Goal: Task Accomplishment & Management: Complete application form

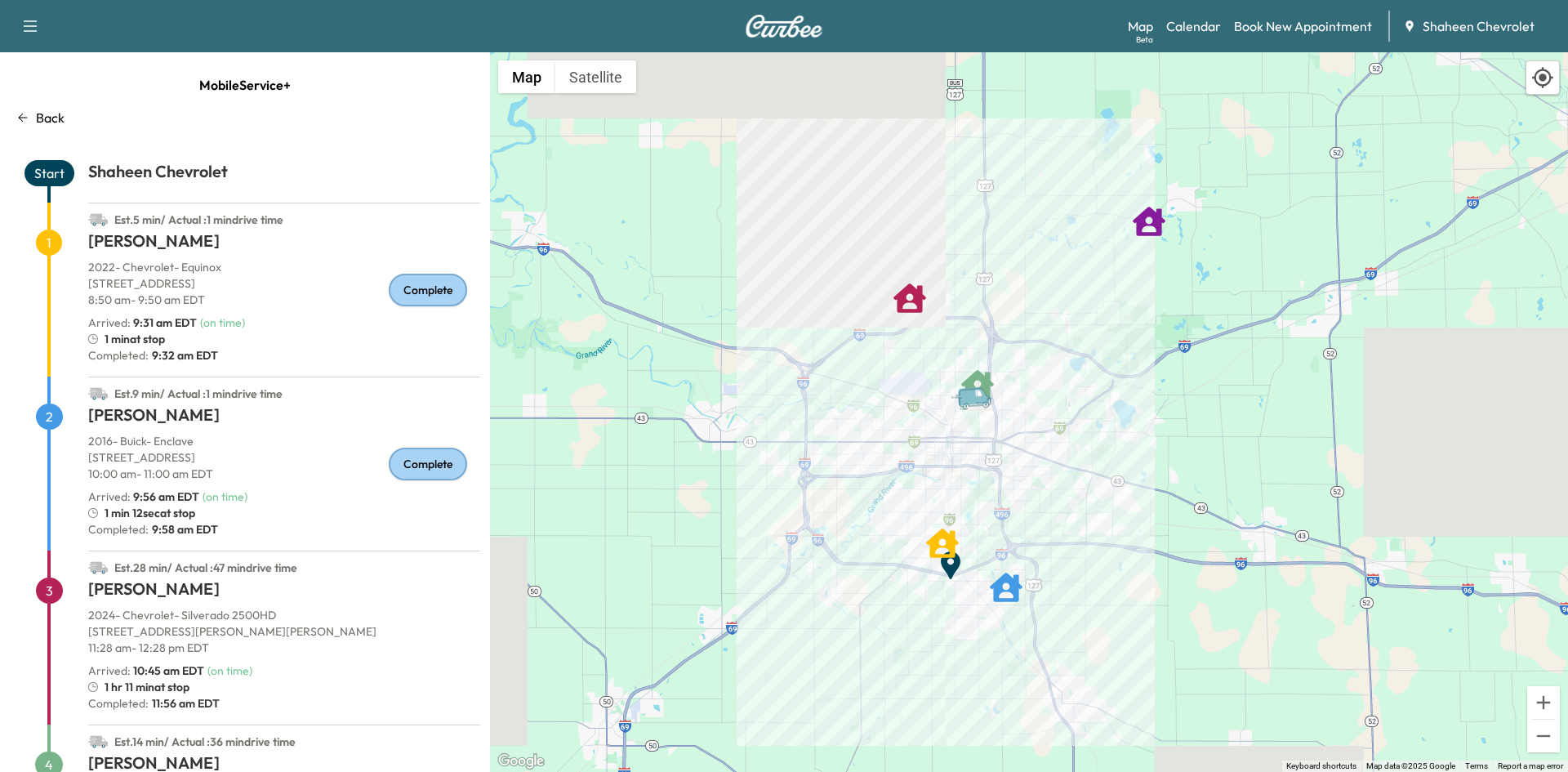
scroll to position [222, 0]
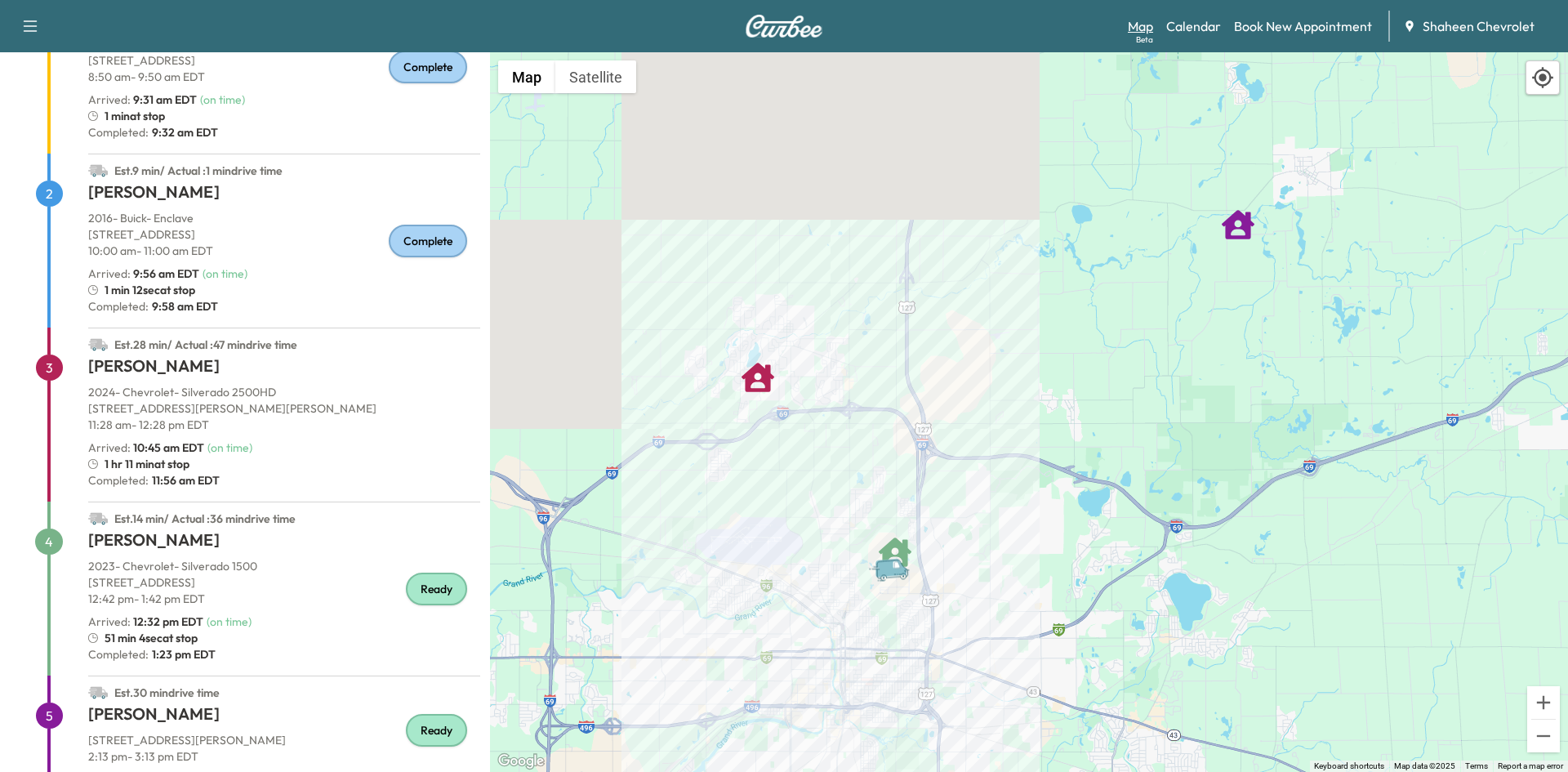
click at [1144, 20] on link "Map Beta" at bounding box center [1140, 26] width 25 height 19
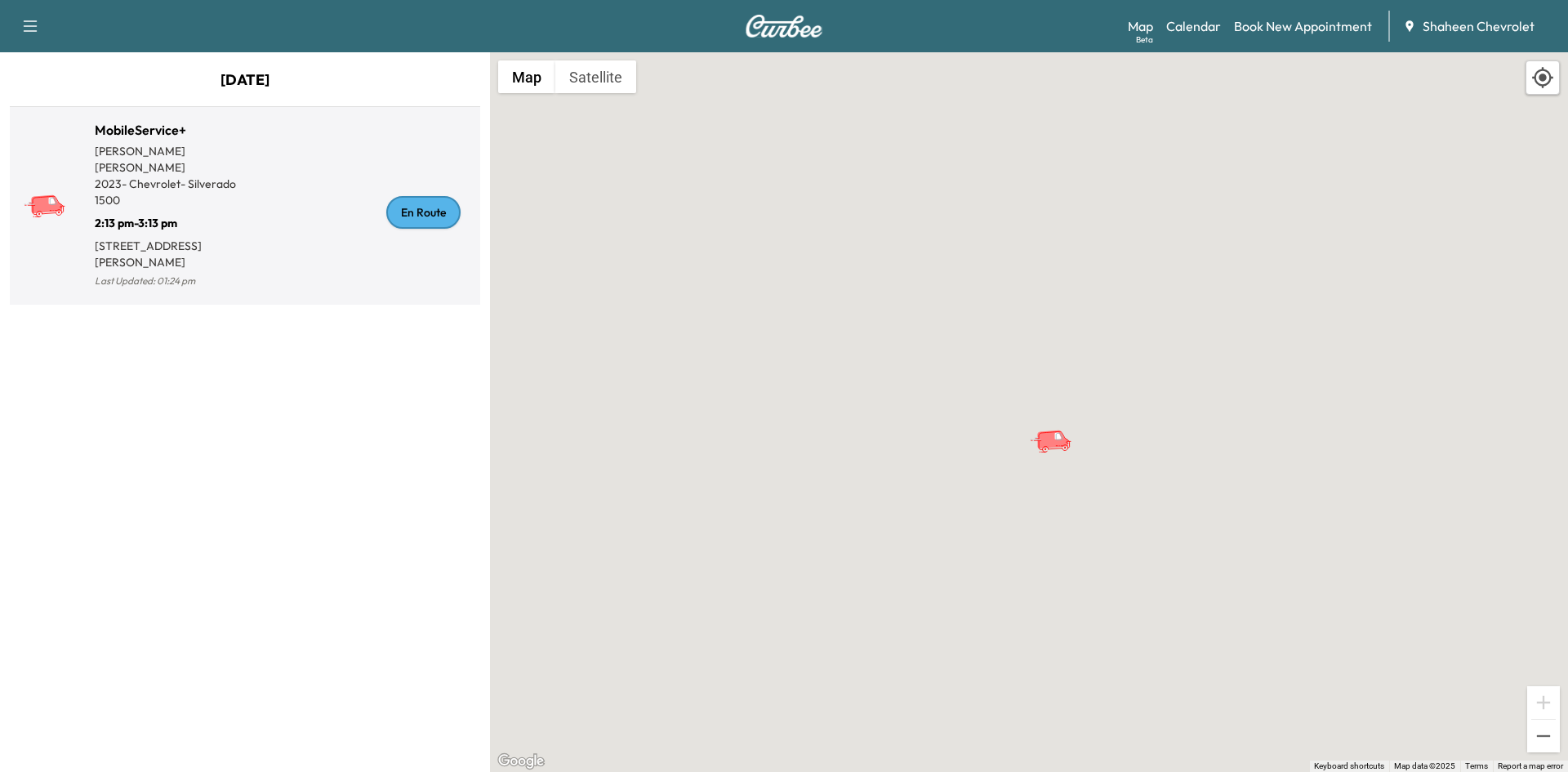
click at [326, 222] on div "En Route" at bounding box center [359, 212] width 228 height 158
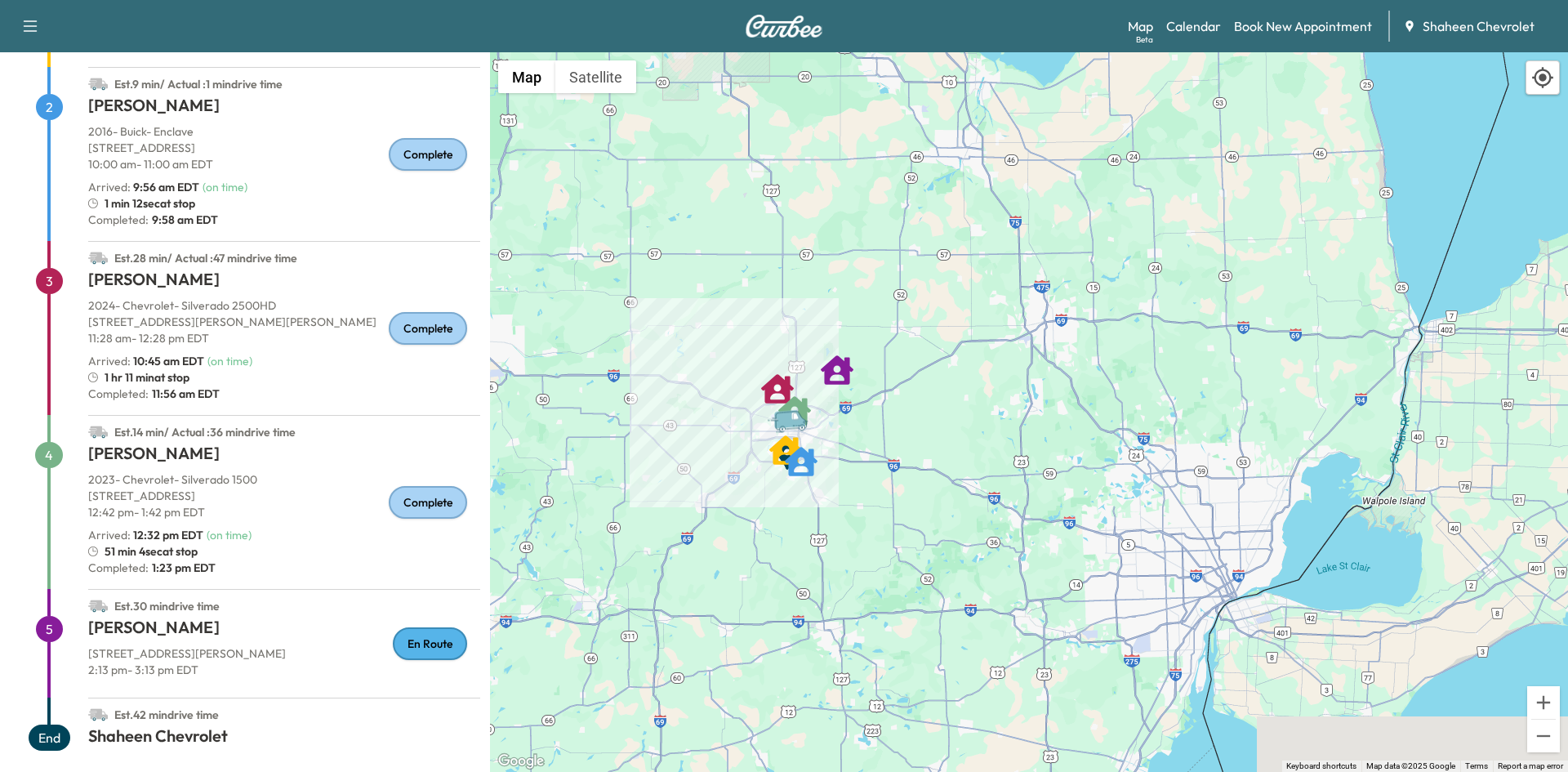
scroll to position [321, 0]
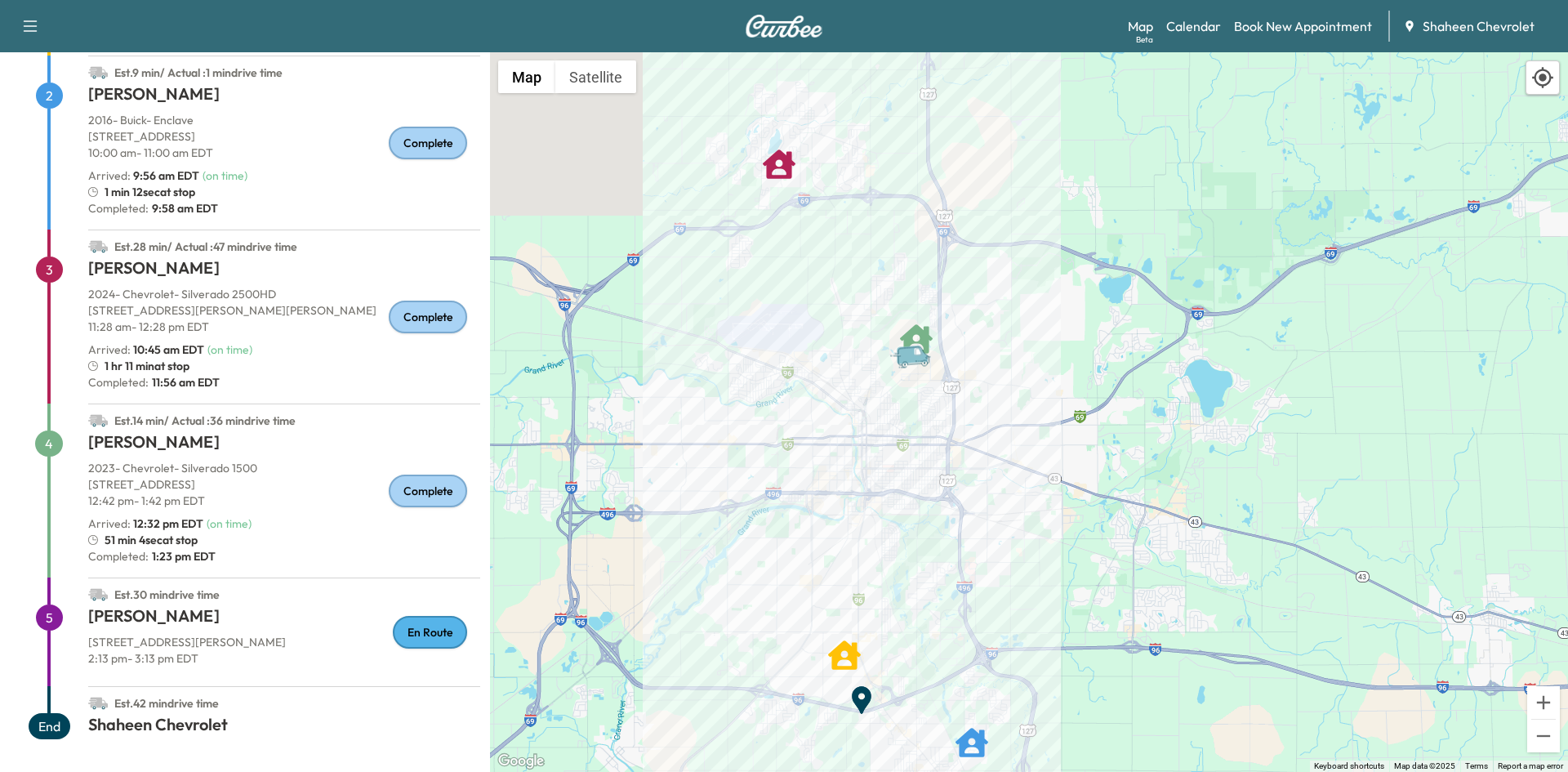
drag, startPoint x: 932, startPoint y: 146, endPoint x: 948, endPoint y: 391, distance: 245.5
click at [948, 391] on div "To activate drag with keyboard, press Alt + Enter. Once in keyboard drag state,…" at bounding box center [1029, 411] width 1078 height 719
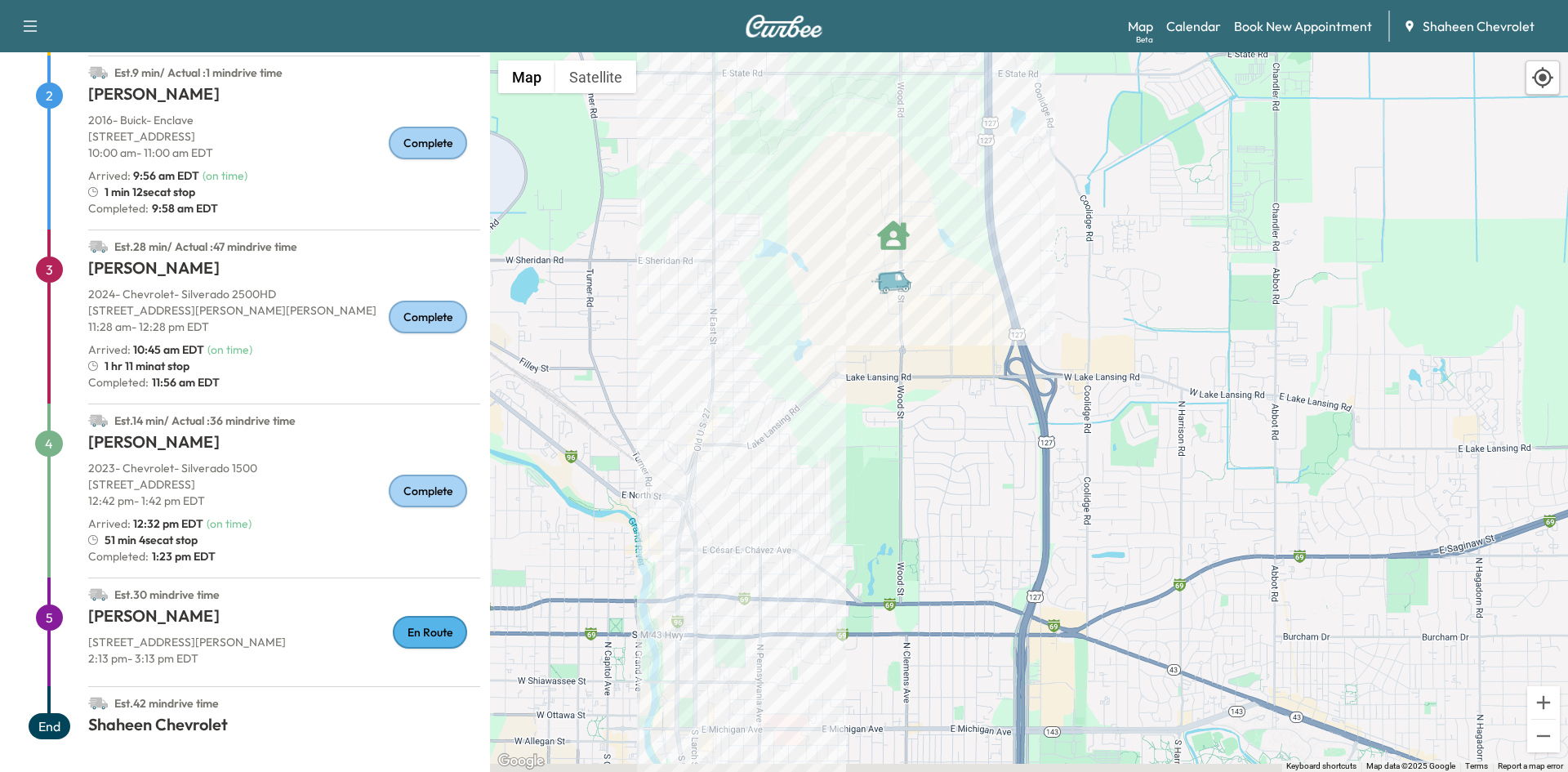
drag, startPoint x: 924, startPoint y: 349, endPoint x: 849, endPoint y: 279, distance: 102.6
click at [849, 279] on div "To activate drag with keyboard, press Alt + Enter. Once in keyboard drag state,…" at bounding box center [1029, 411] width 1078 height 719
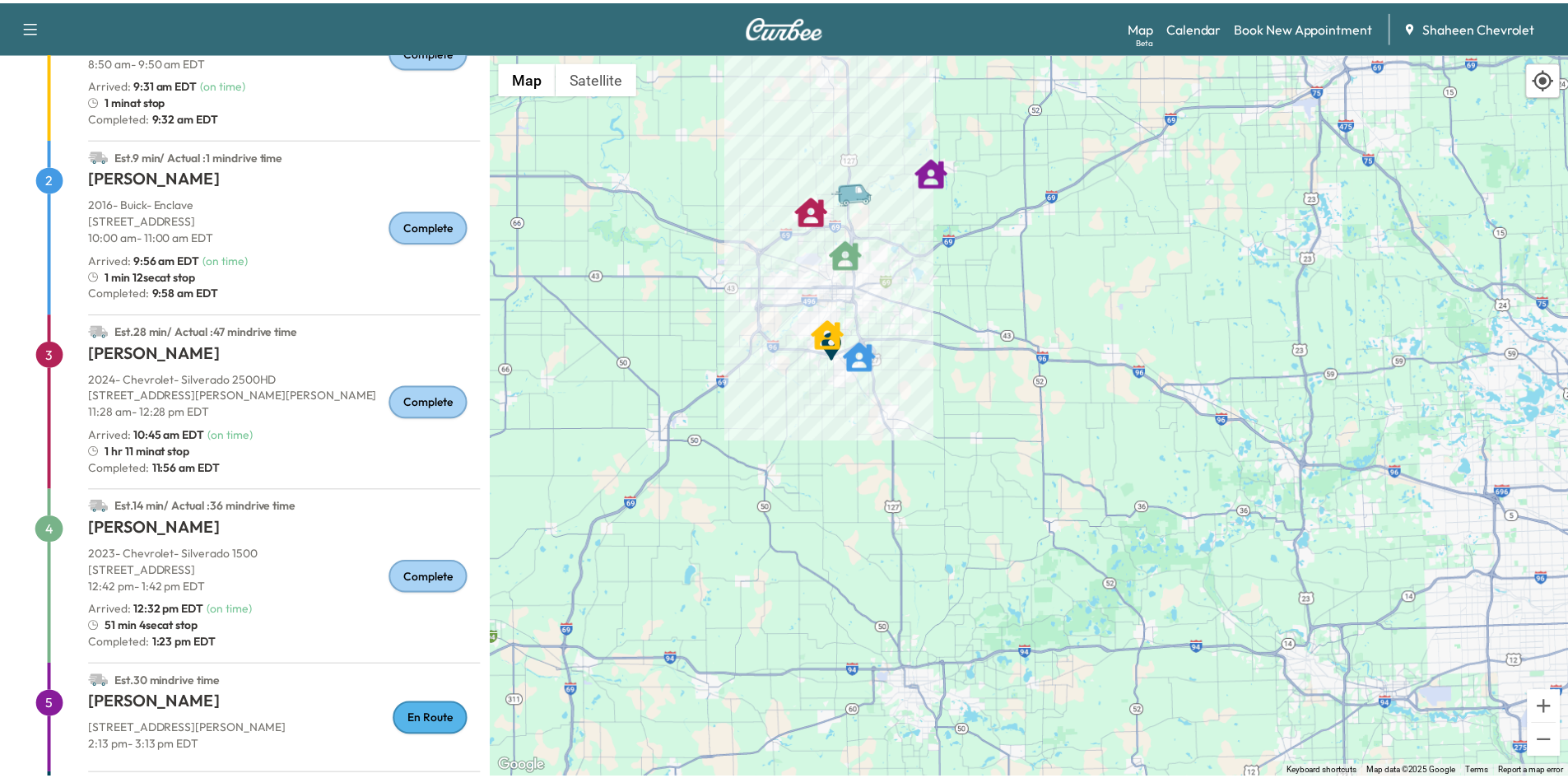
scroll to position [0, 0]
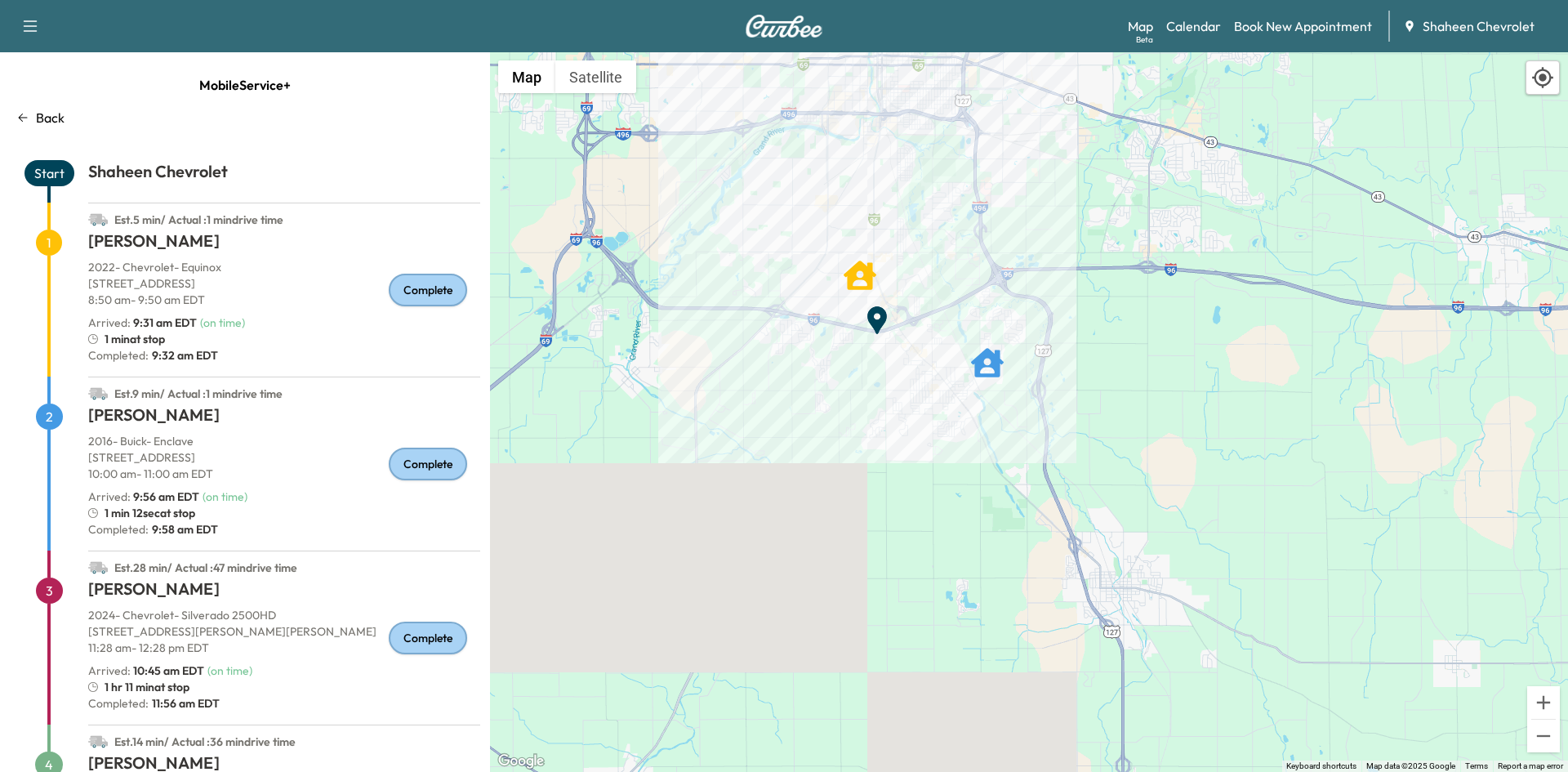
drag, startPoint x: 723, startPoint y: 353, endPoint x: 885, endPoint y: 450, distance: 188.8
click at [885, 450] on div "To activate drag with keyboard, press Alt + Enter. Once in keyboard drag state,…" at bounding box center [1029, 411] width 1078 height 719
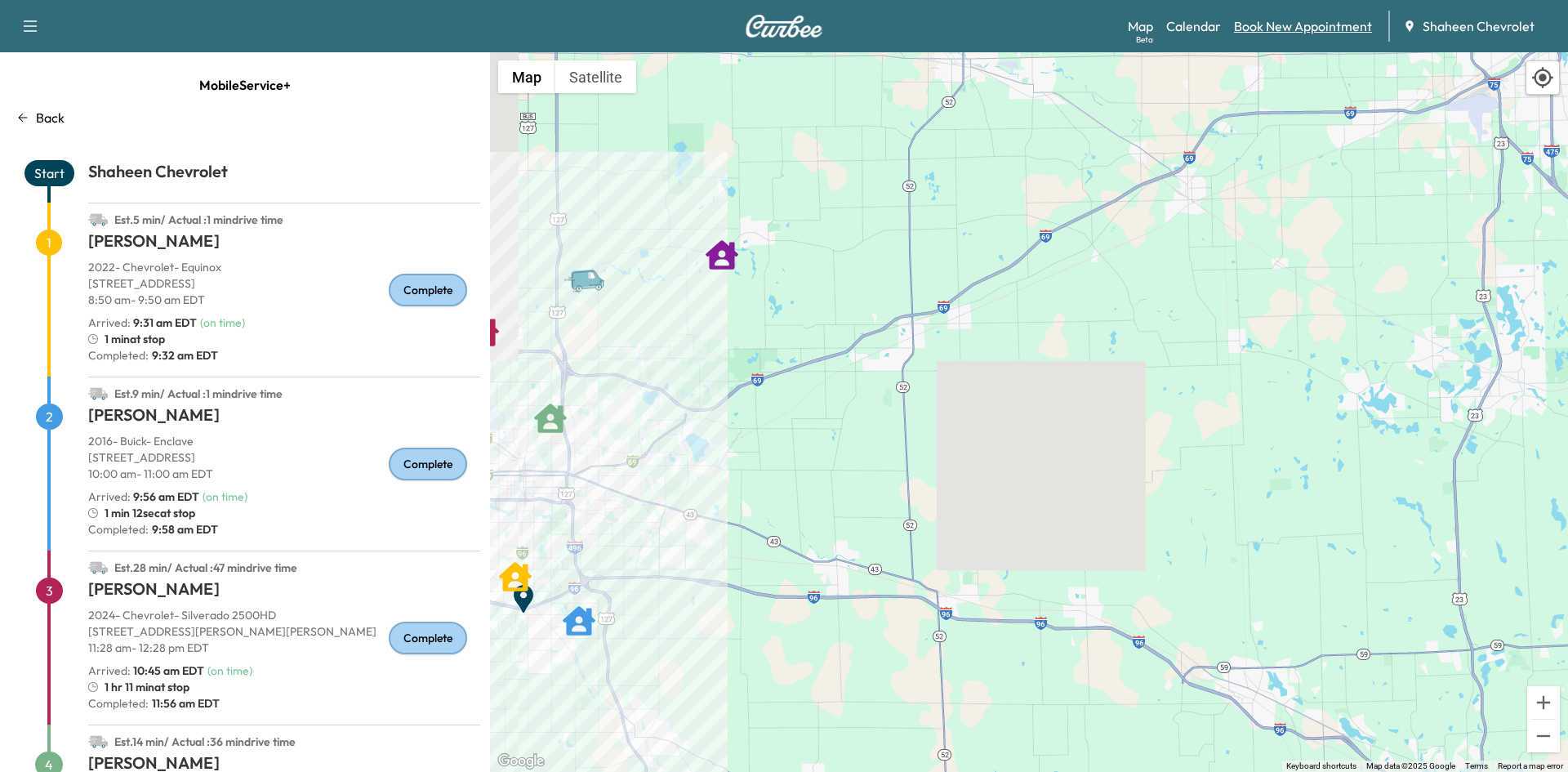
click at [1284, 33] on link "Book New Appointment" at bounding box center [1302, 26] width 138 height 19
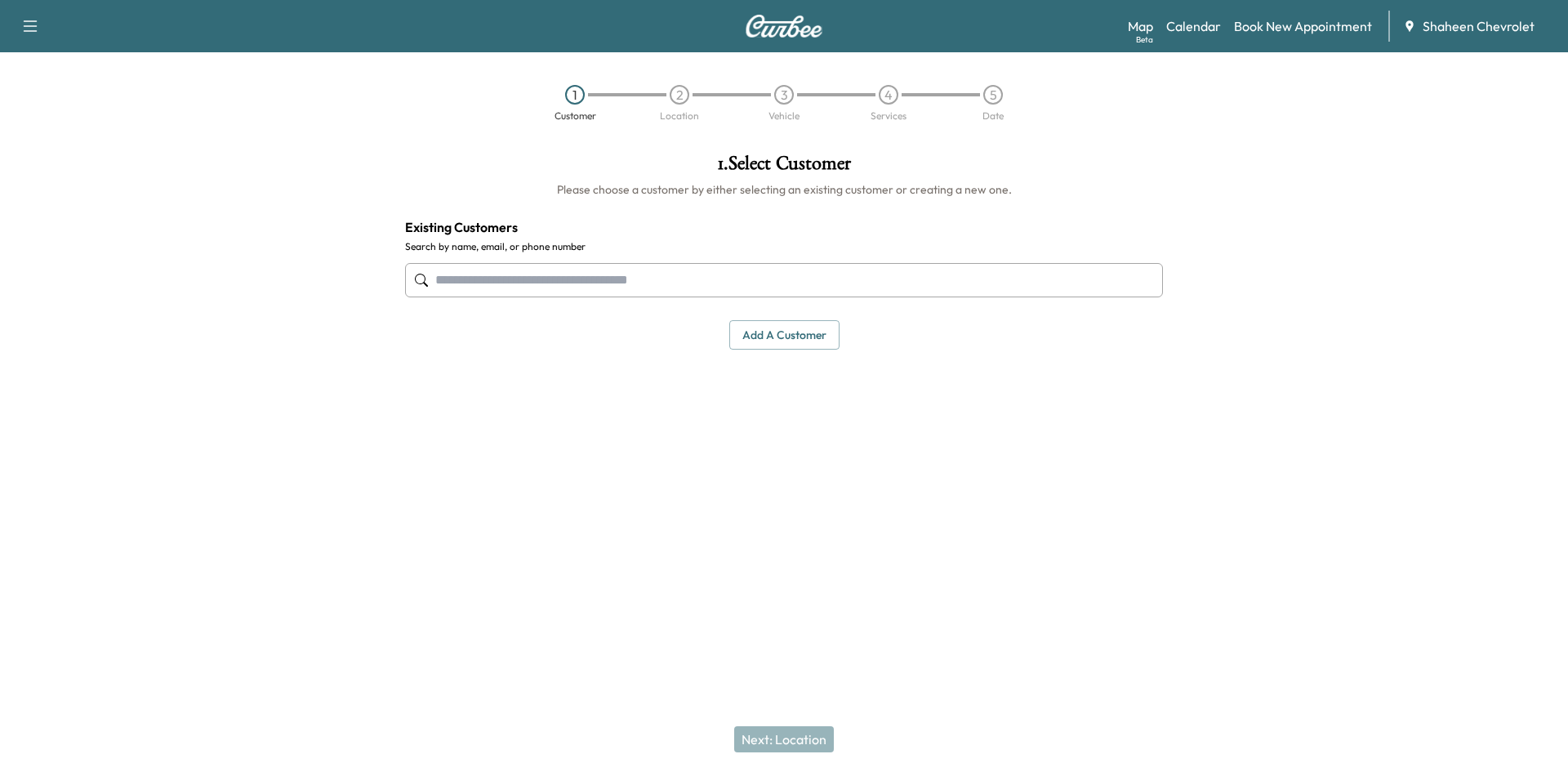
click at [677, 275] on input "text" at bounding box center [784, 280] width 758 height 35
click at [789, 328] on button "Add a customer" at bounding box center [784, 336] width 110 height 31
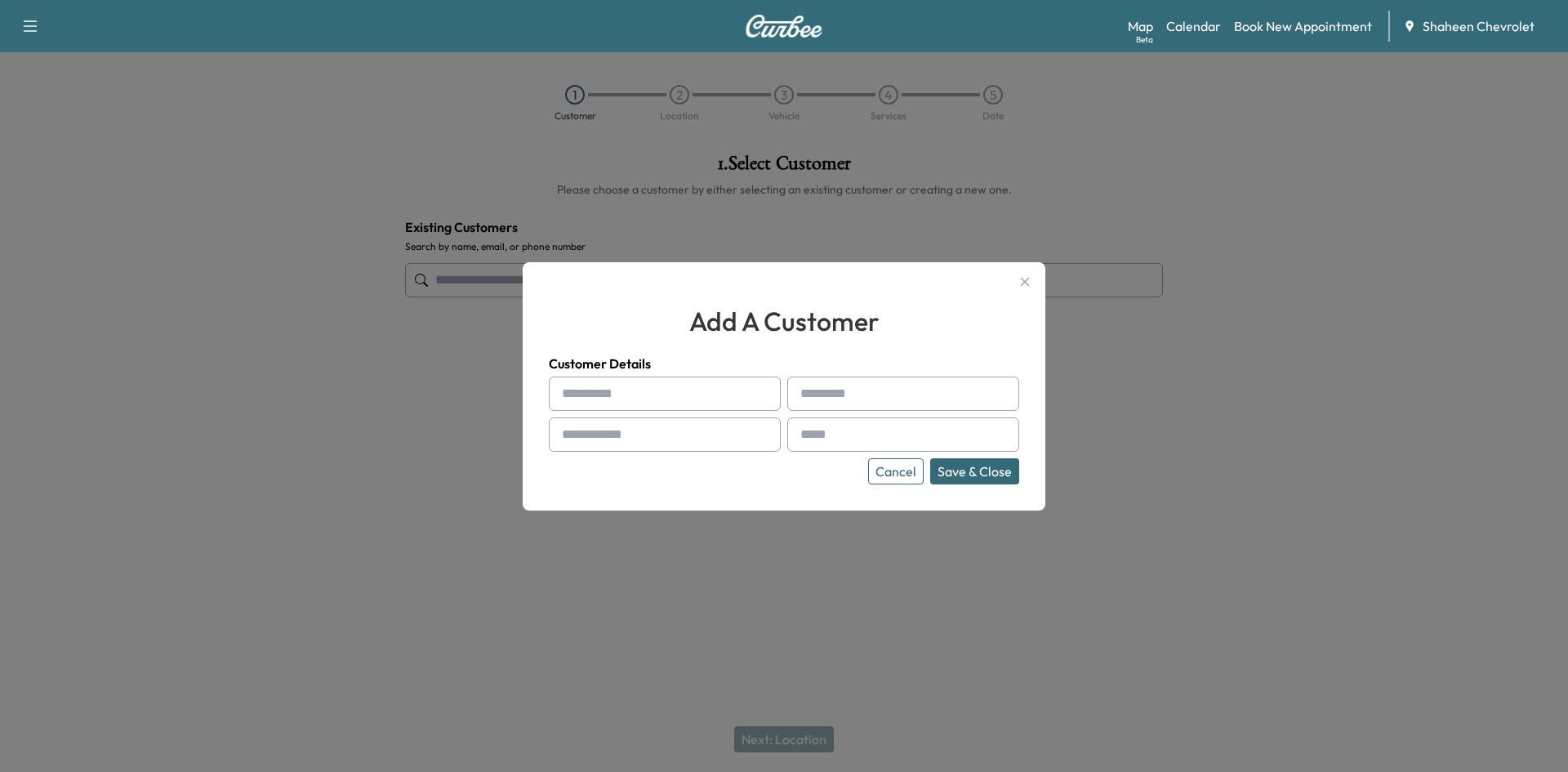
click at [682, 386] on input "text" at bounding box center [665, 393] width 232 height 35
type input "*"
type input "****"
type input "*******"
type input "**********"
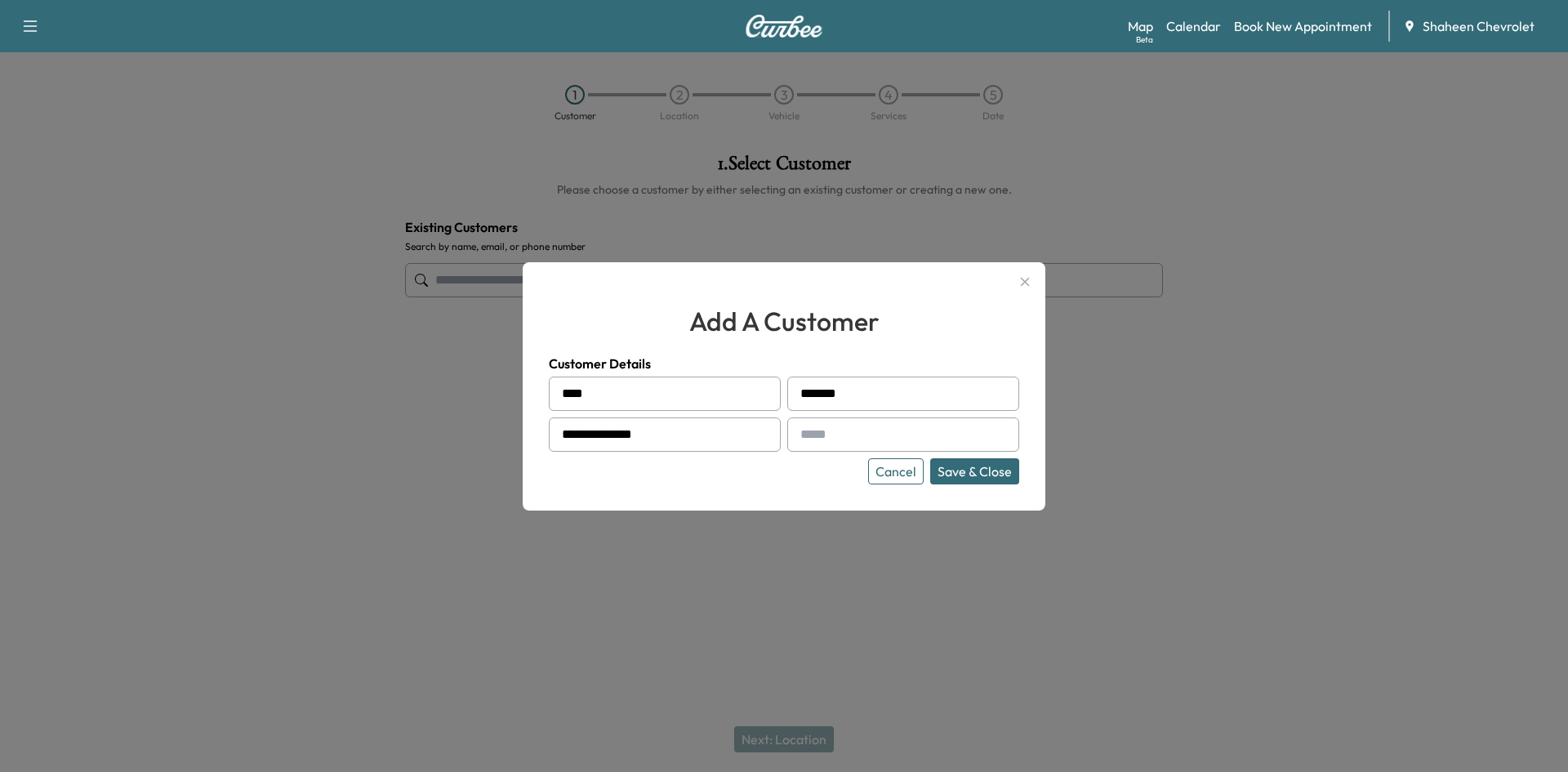
click at [859, 433] on input "text" at bounding box center [903, 434] width 232 height 35
type input "*"
type input "**********"
click at [978, 485] on div "**********" at bounding box center [784, 386] width 523 height 248
drag, startPoint x: 974, startPoint y: 431, endPoint x: 966, endPoint y: 451, distance: 21.5
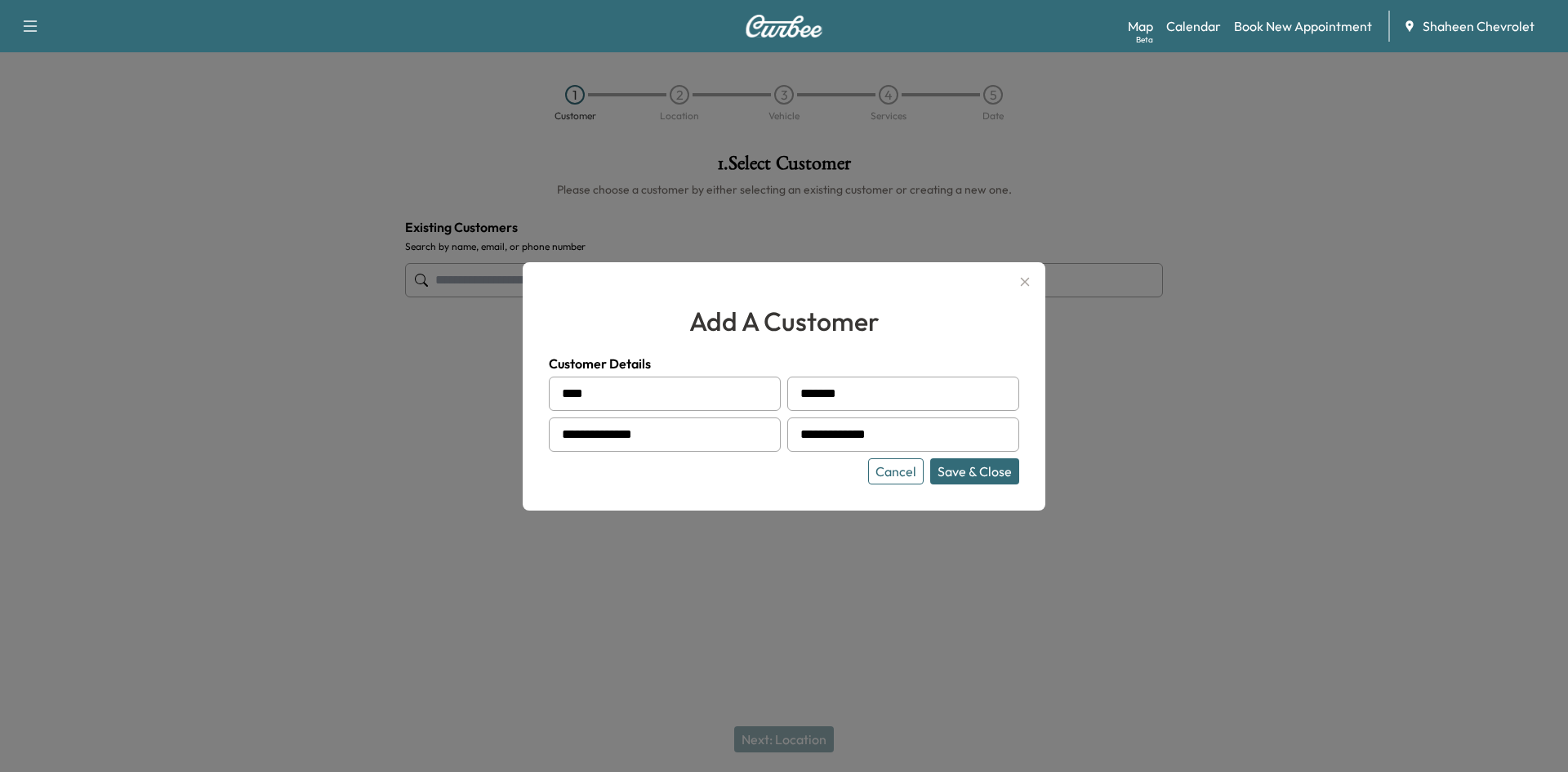
click at [971, 433] on input "**********" at bounding box center [903, 434] width 232 height 35
click at [1080, 470] on div at bounding box center [784, 386] width 1568 height 772
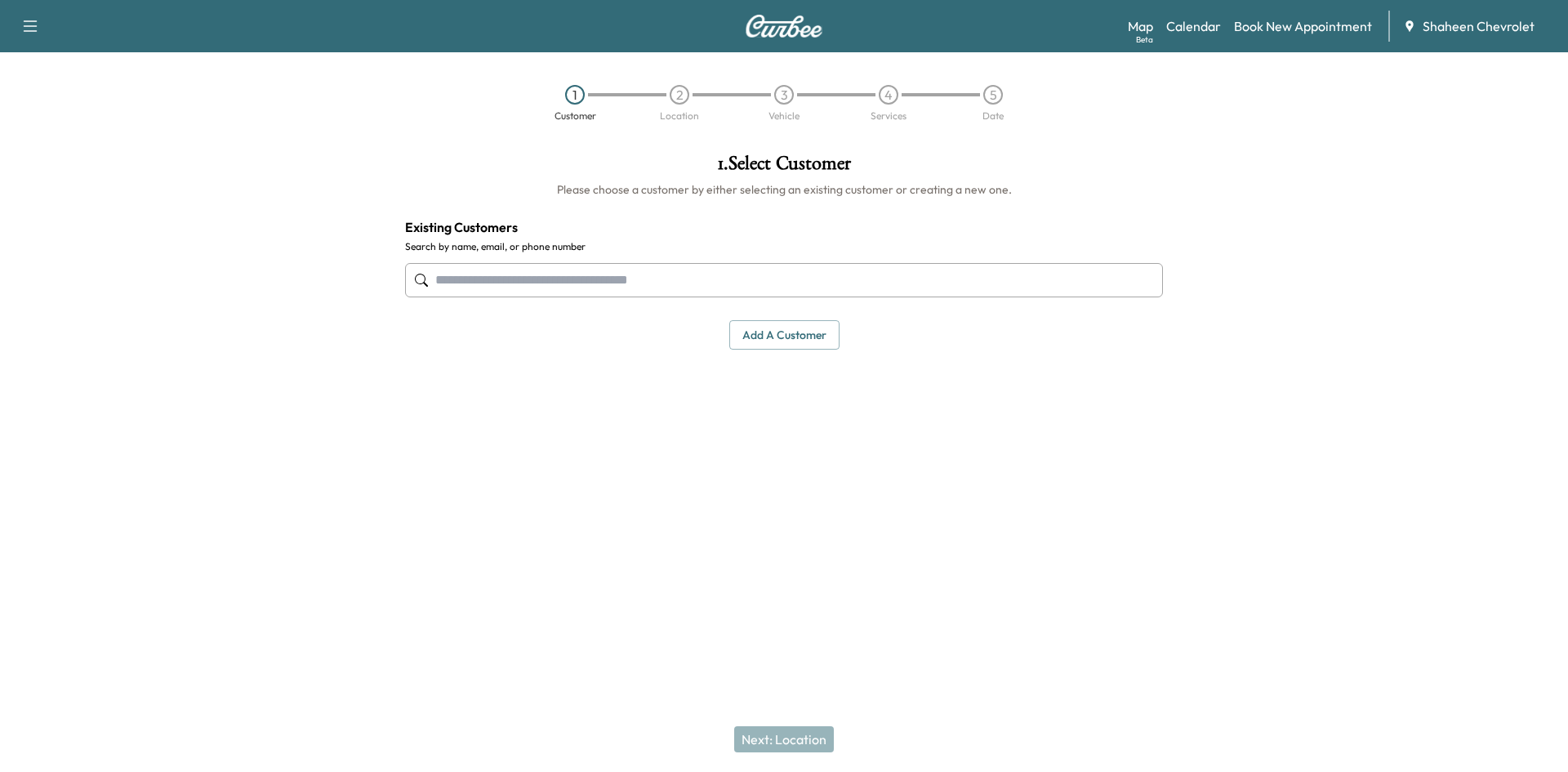
click at [753, 283] on input "text" at bounding box center [784, 280] width 758 height 35
click at [761, 333] on button "Add a customer" at bounding box center [784, 336] width 110 height 31
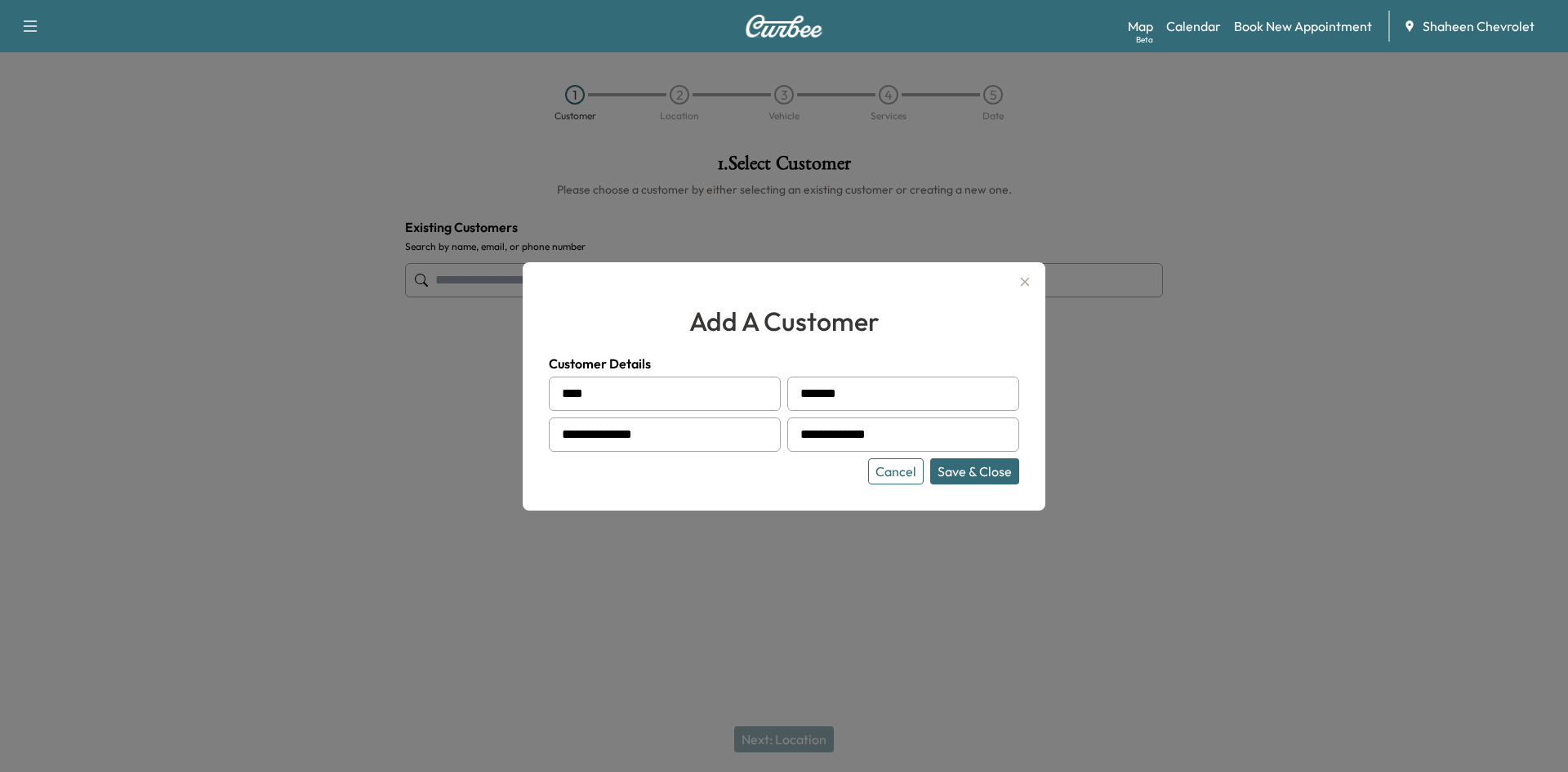
click at [998, 477] on button "Save & Close" at bounding box center [974, 471] width 89 height 26
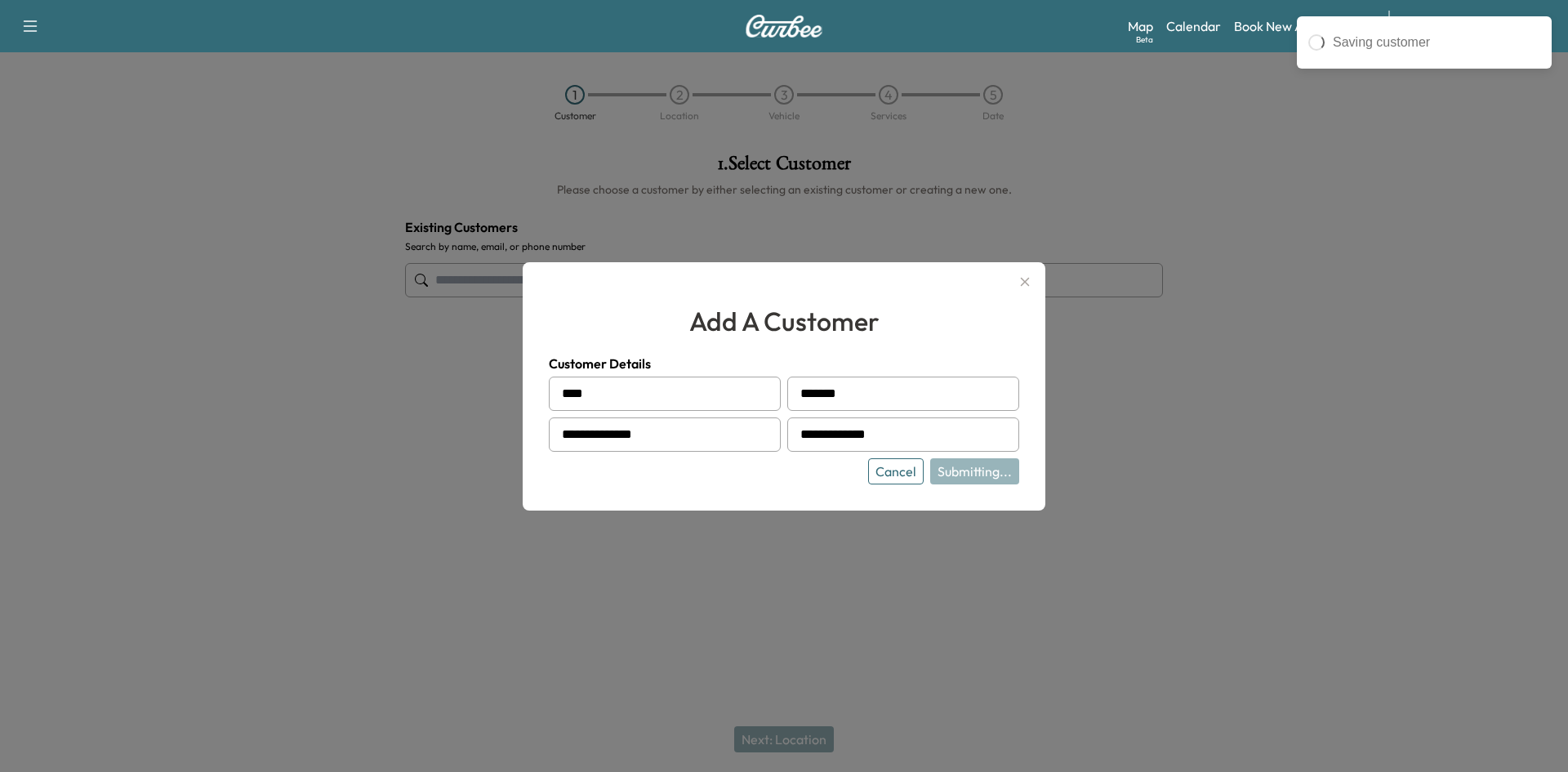
type input "**********"
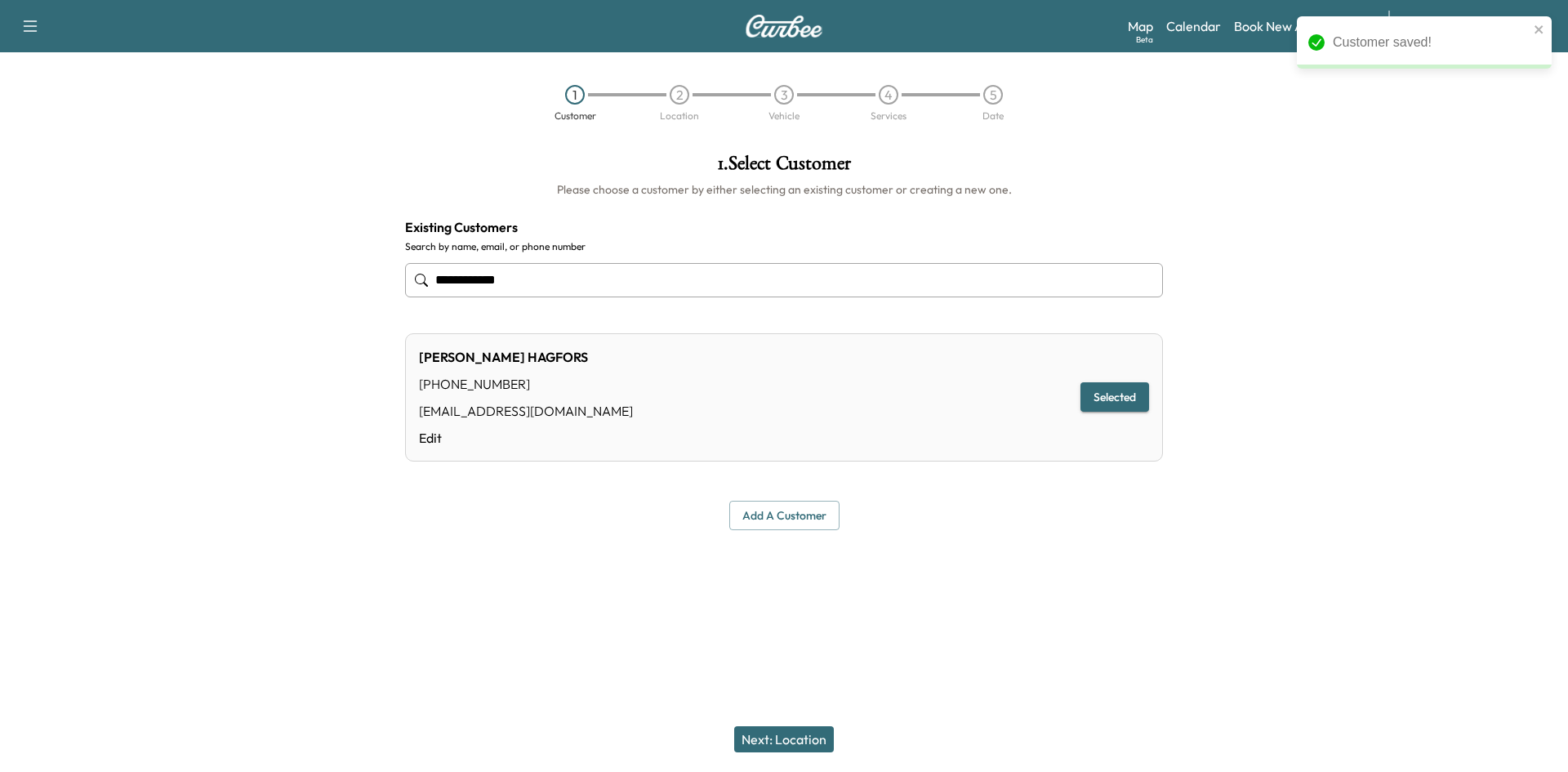
click at [788, 746] on button "Next: Location" at bounding box center [784, 738] width 100 height 26
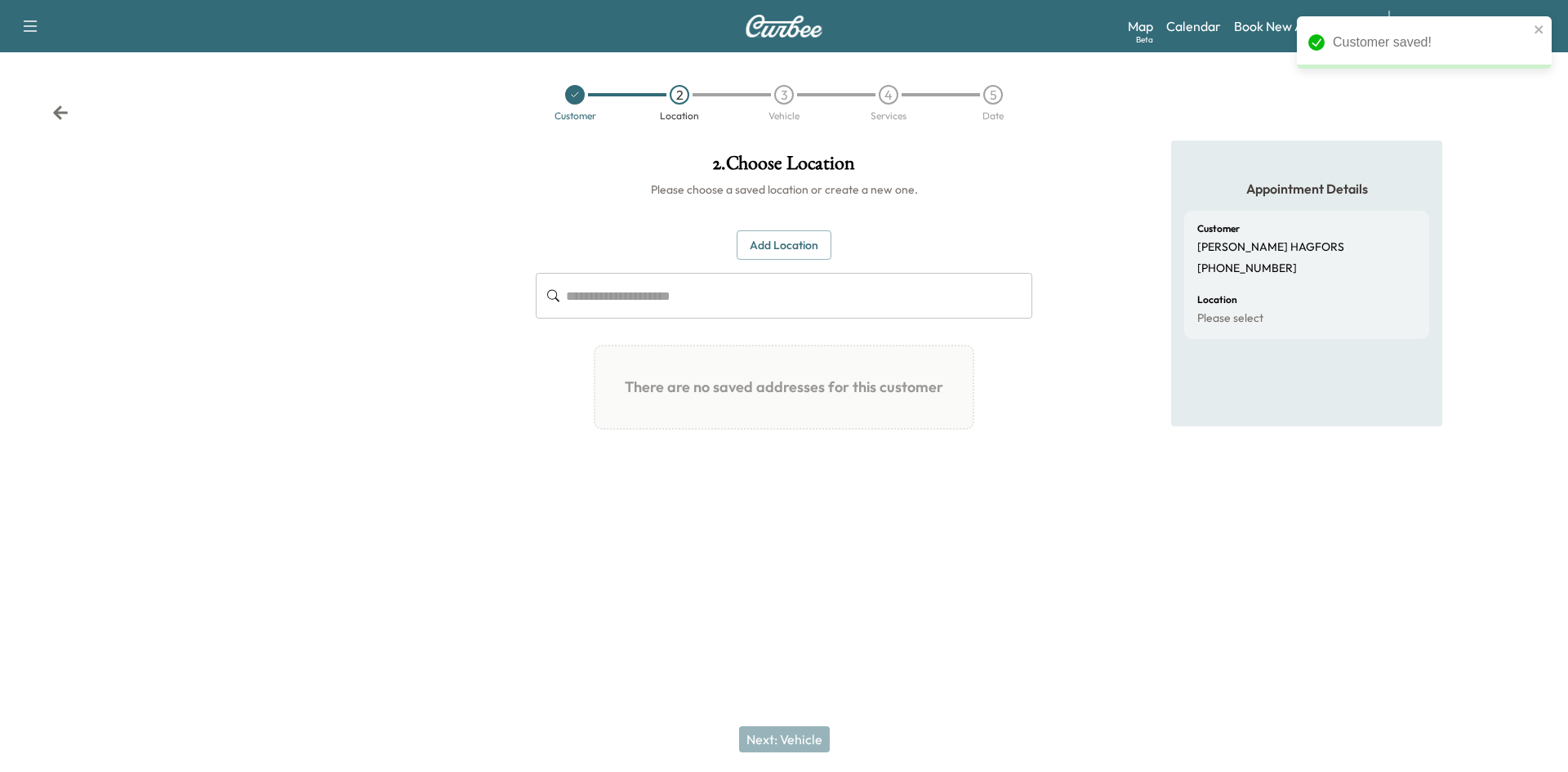
click at [684, 299] on input "text" at bounding box center [799, 295] width 466 height 46
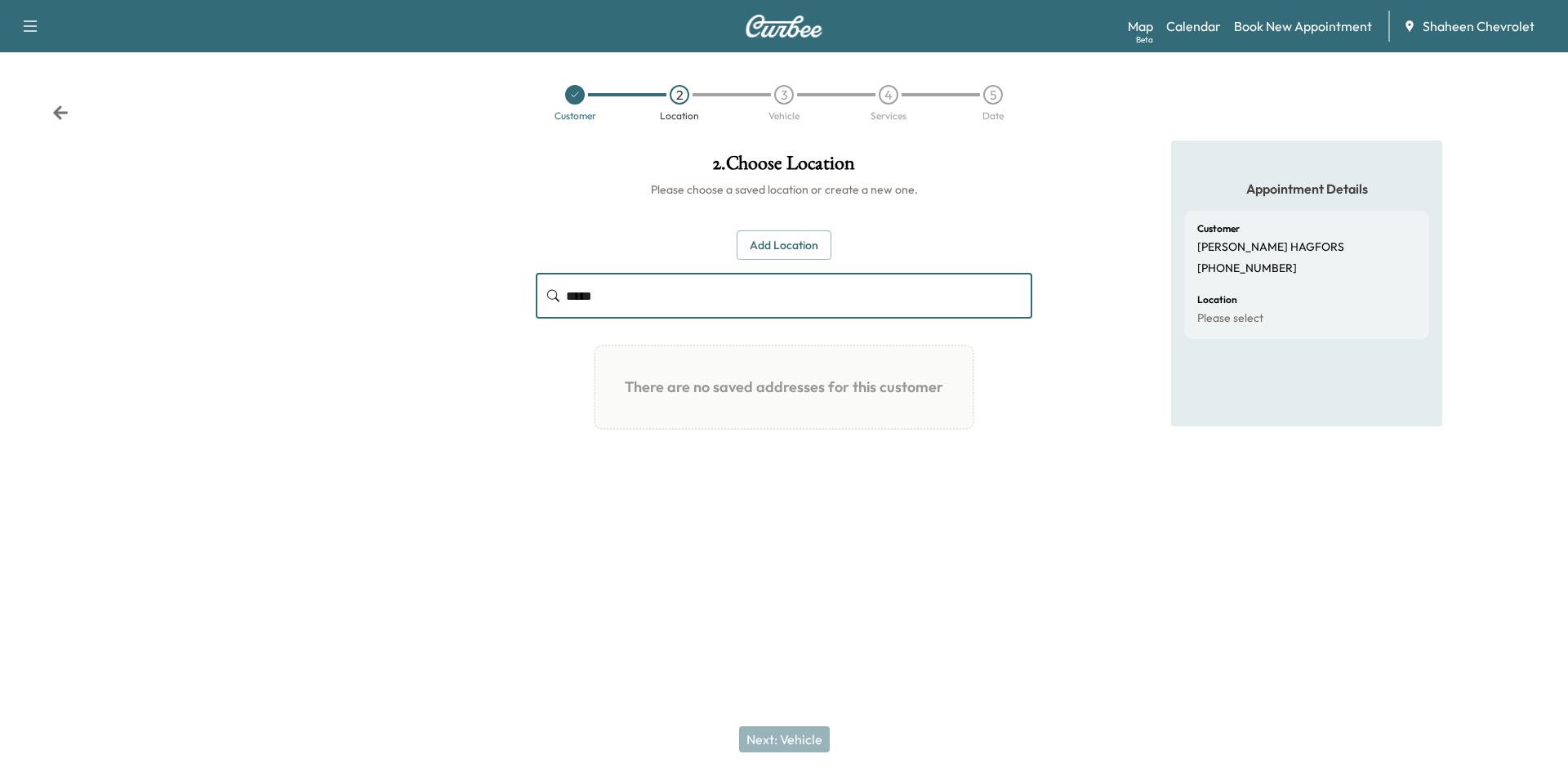
type input "****"
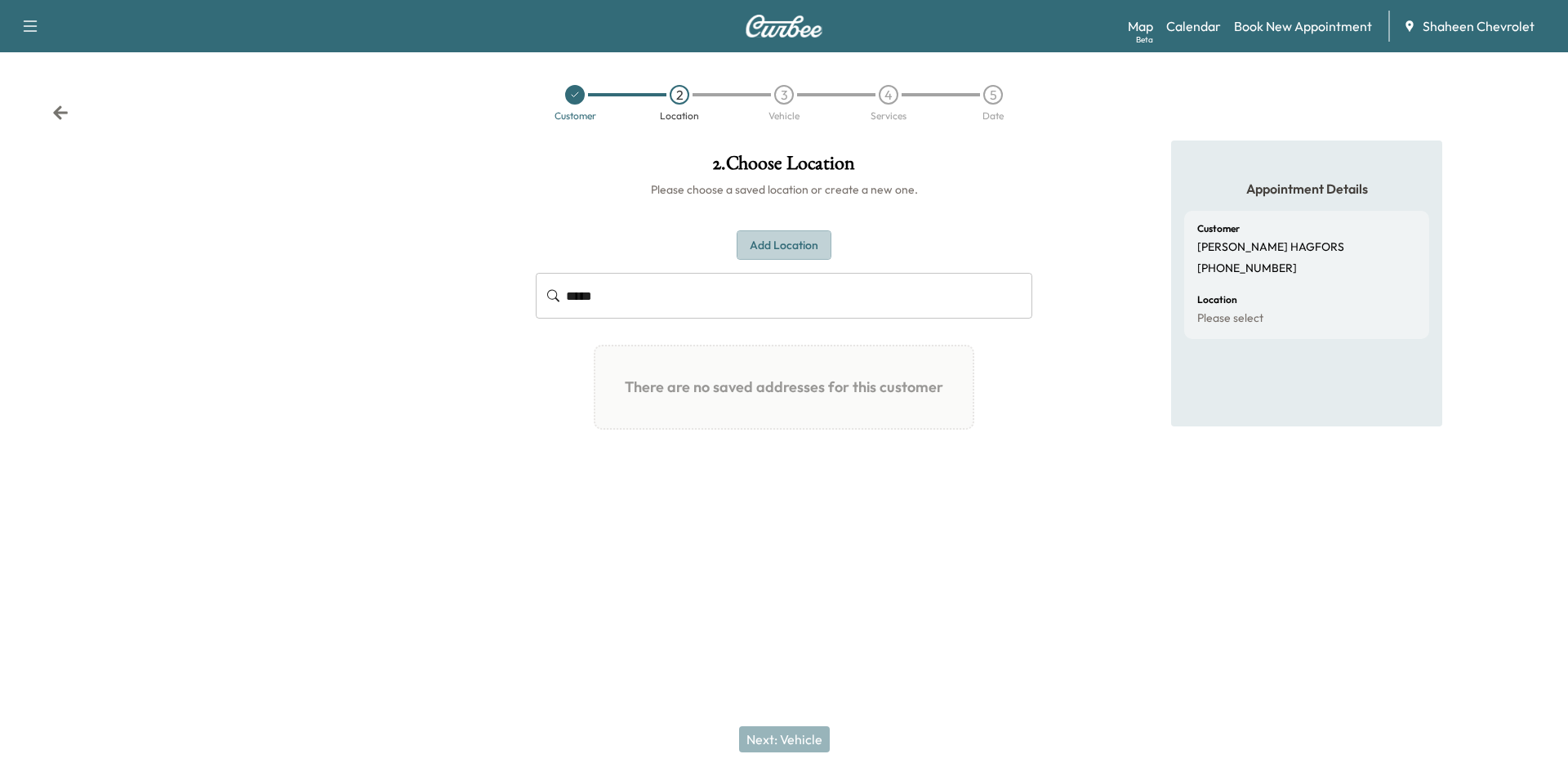
click at [758, 253] on button "Add Location" at bounding box center [784, 246] width 95 height 31
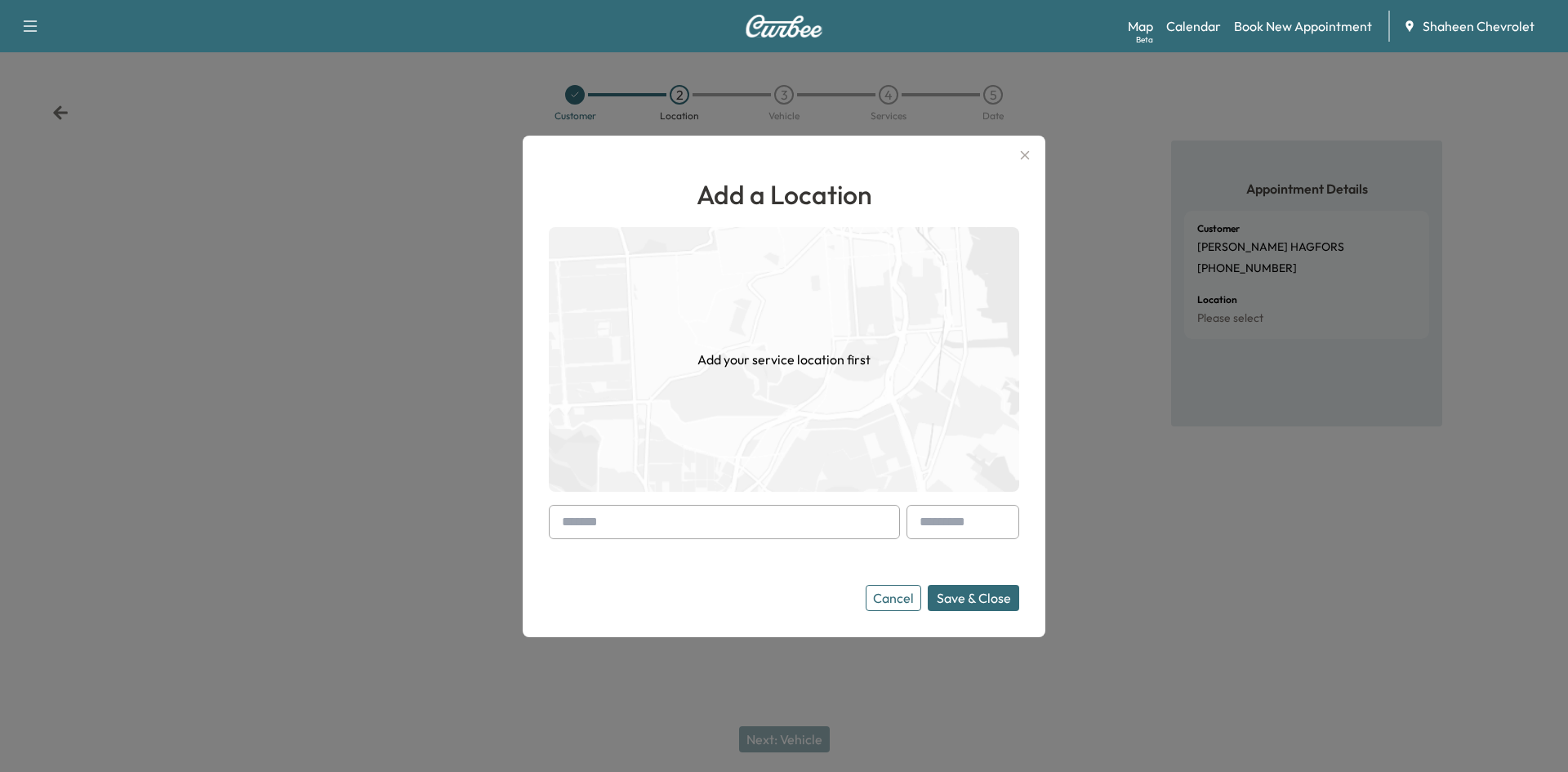
click at [681, 509] on input "text" at bounding box center [724, 522] width 351 height 35
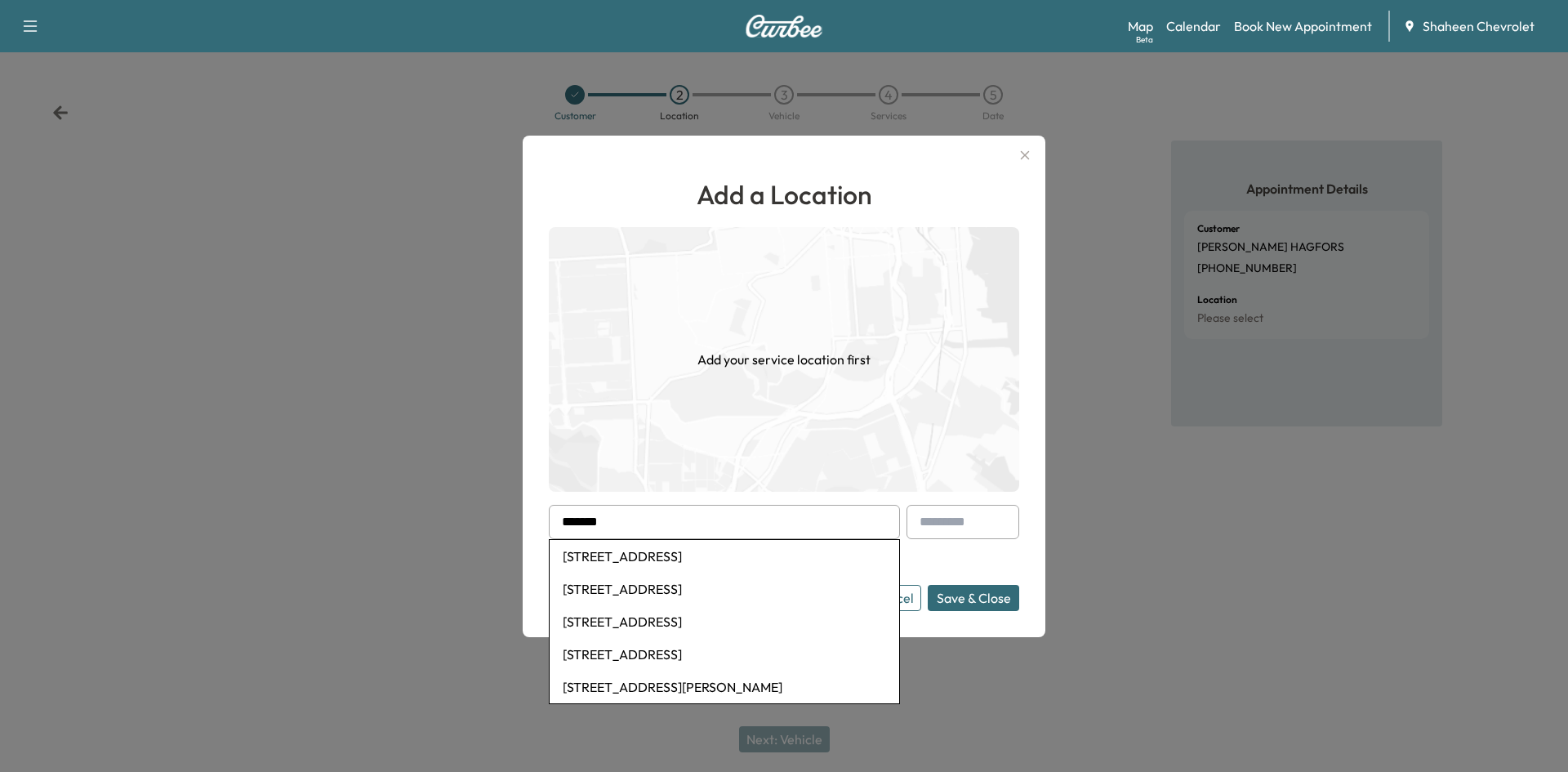
click at [681, 548] on li "[STREET_ADDRESS]" at bounding box center [724, 556] width 349 height 33
type input "**********"
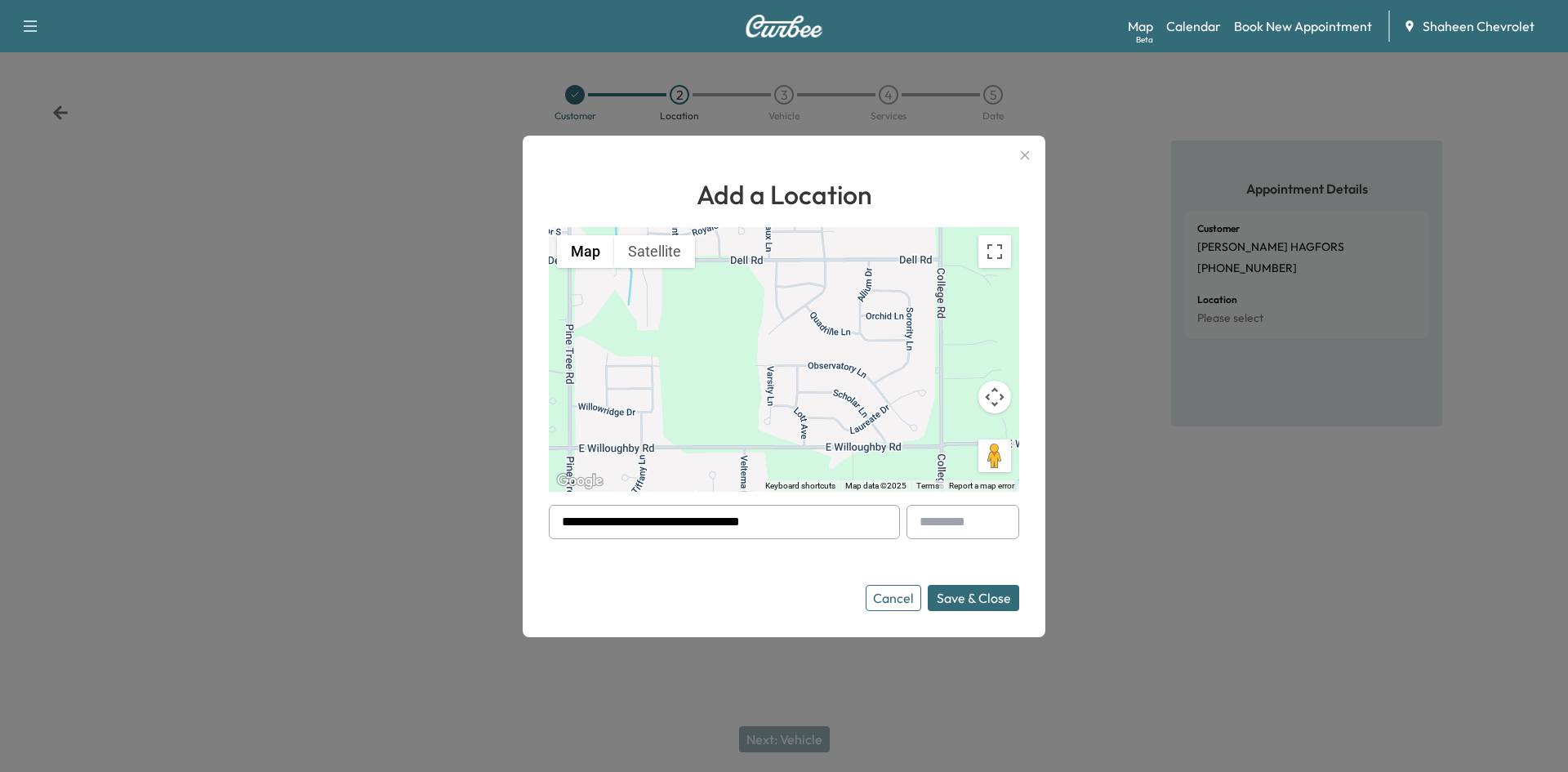
click at [967, 597] on button "Save & Close" at bounding box center [972, 597] width 91 height 26
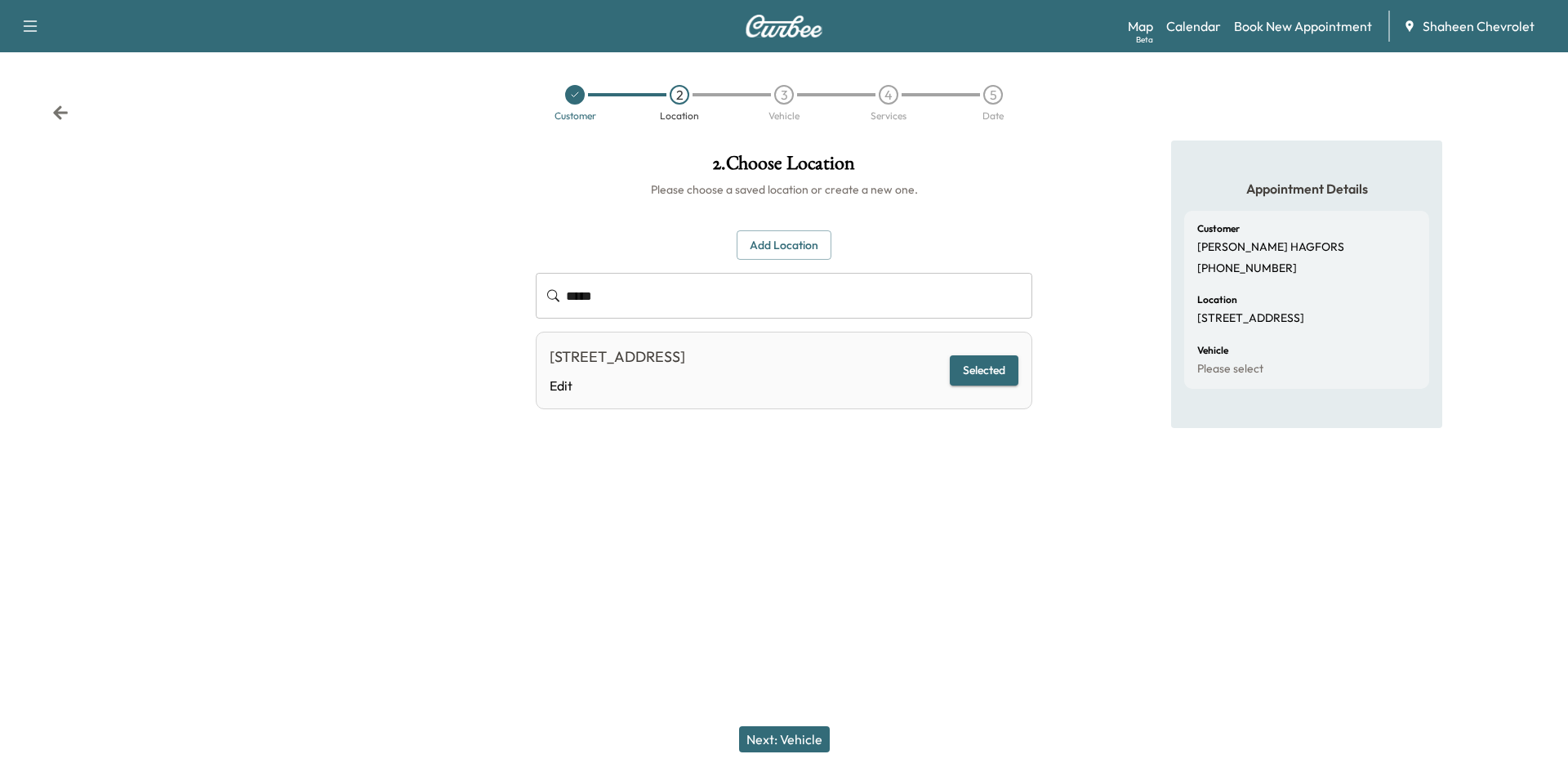
click at [801, 741] on button "Next: Vehicle" at bounding box center [784, 738] width 91 height 26
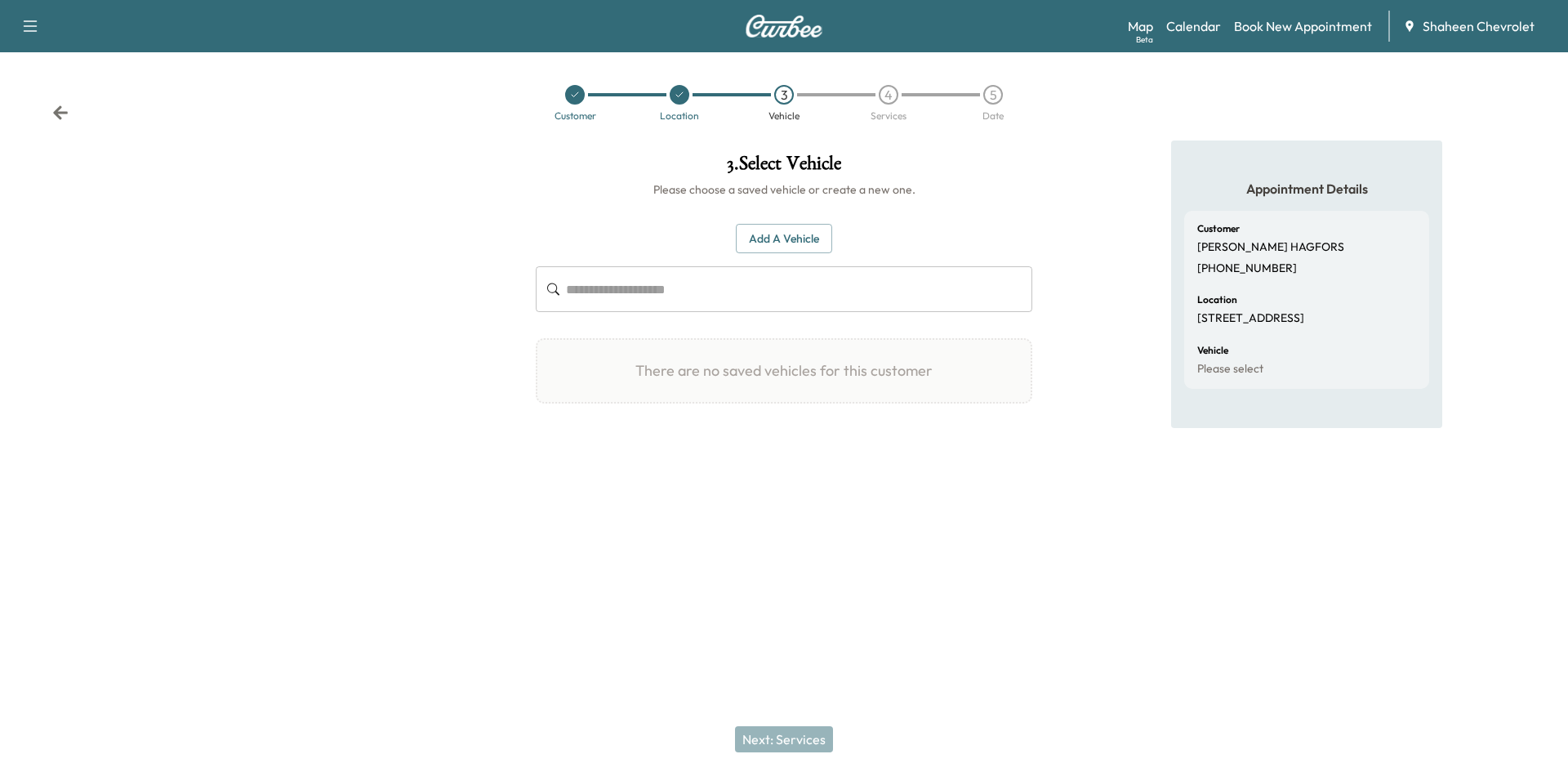
click at [759, 244] on button "Add a Vehicle" at bounding box center [784, 239] width 96 height 31
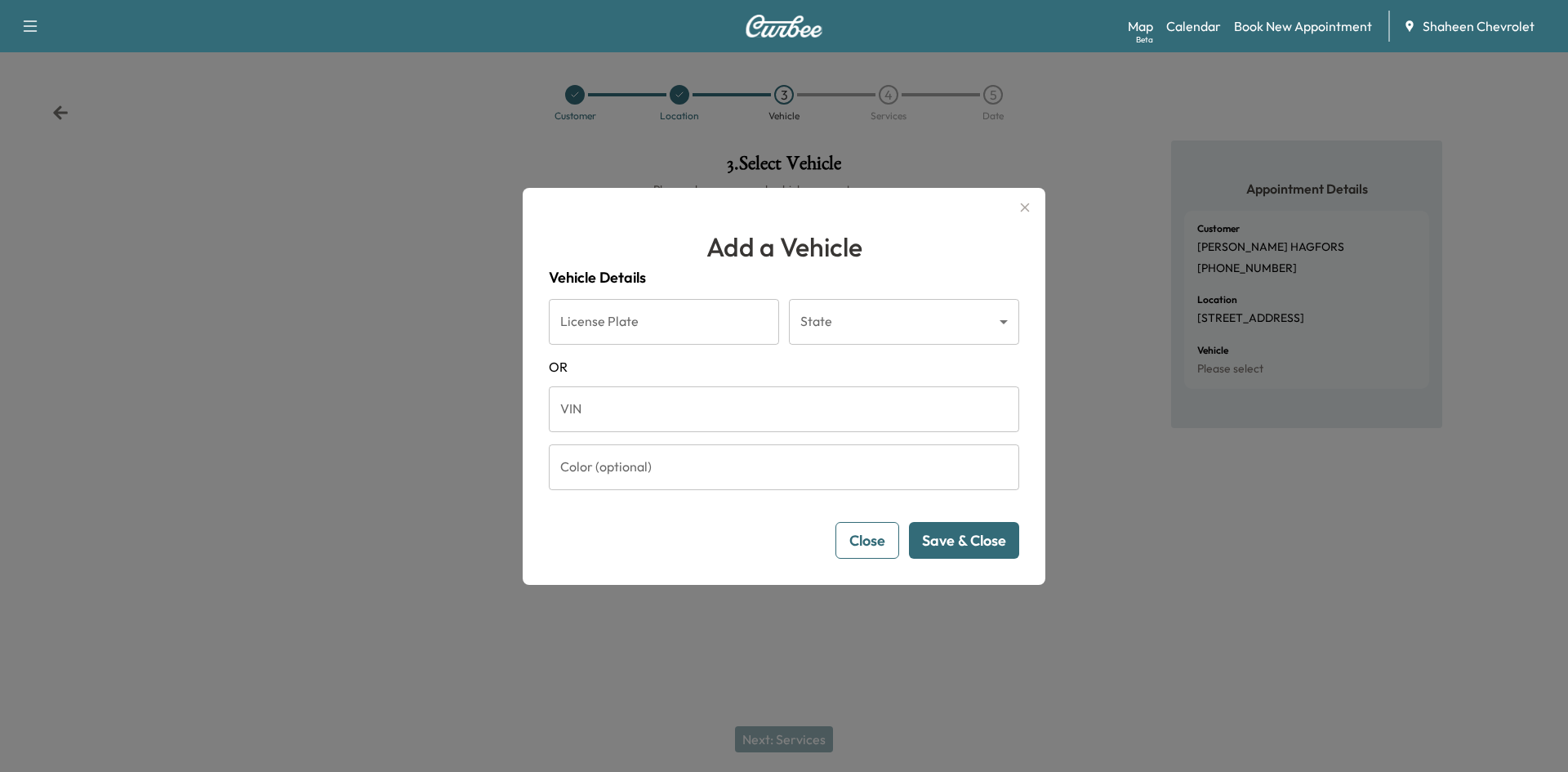
drag, startPoint x: 698, startPoint y: 411, endPoint x: 599, endPoint y: 427, distance: 100.3
click at [698, 411] on input "VIN" at bounding box center [784, 409] width 470 height 46
click at [690, 408] on input "VIN" at bounding box center [784, 409] width 470 height 46
paste input "**********"
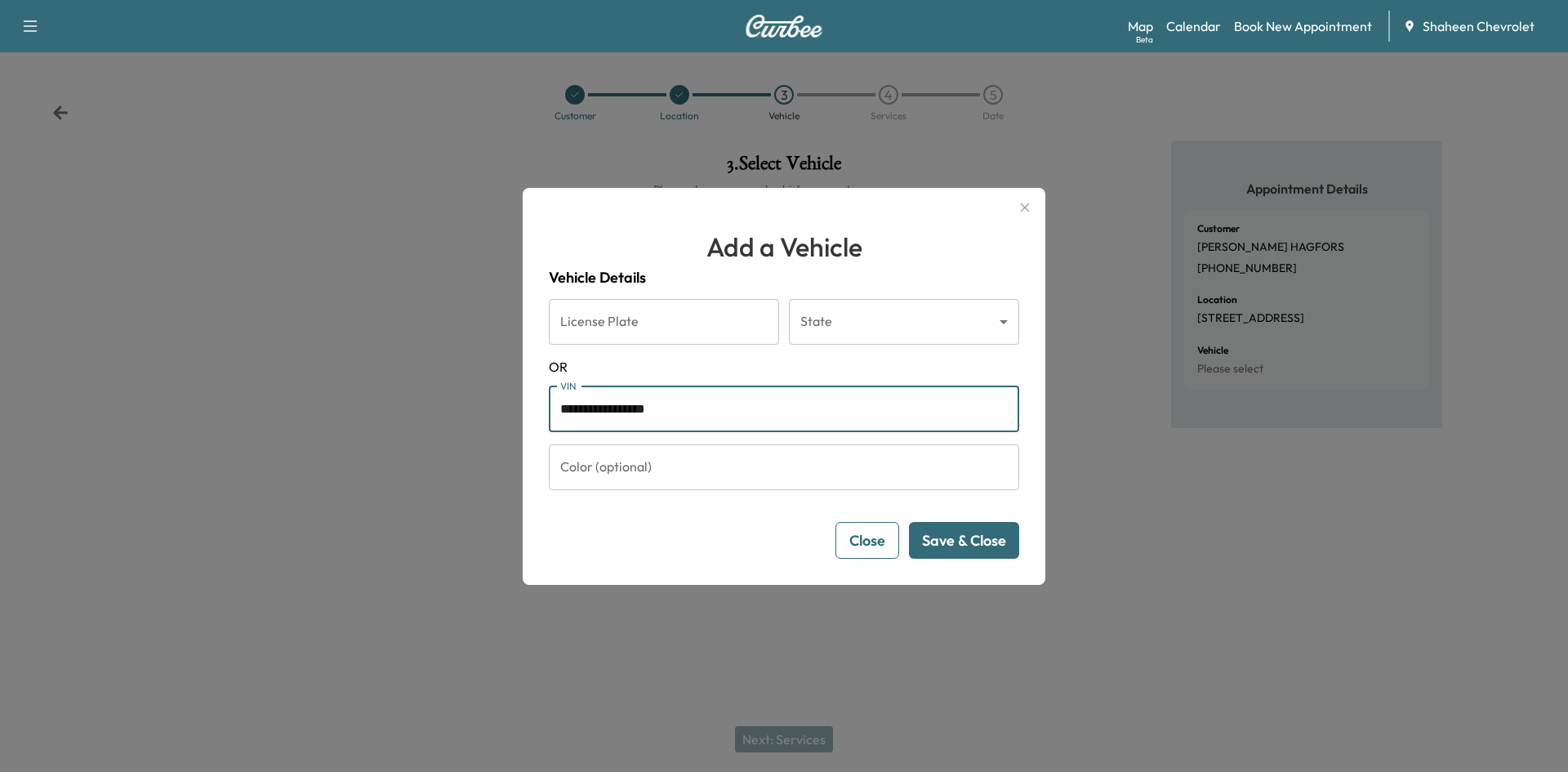
type input "**********"
click at [972, 539] on button "Save & Close" at bounding box center [964, 540] width 110 height 36
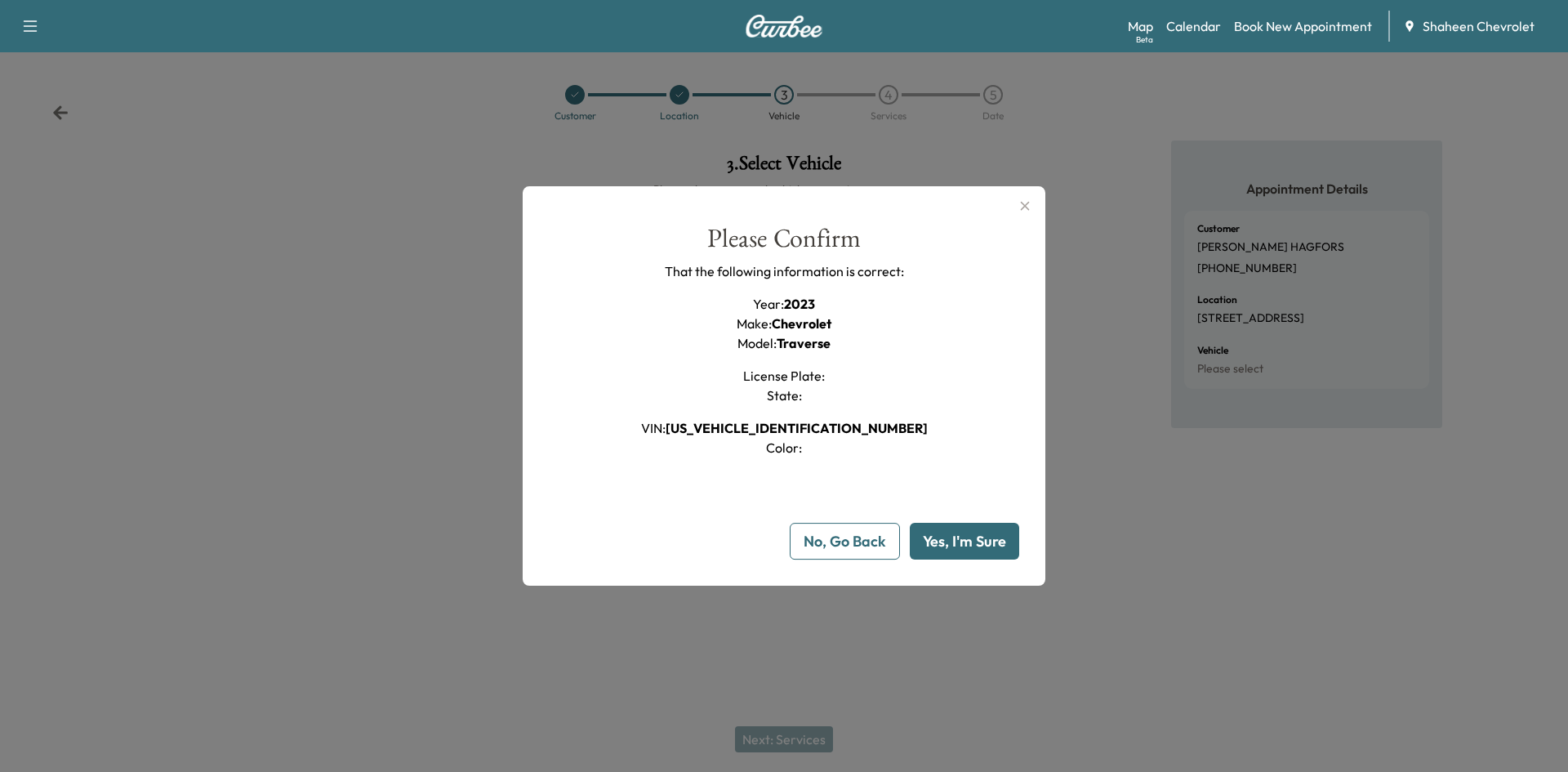
click at [934, 552] on button "Yes, I'm Sure" at bounding box center [964, 541] width 109 height 36
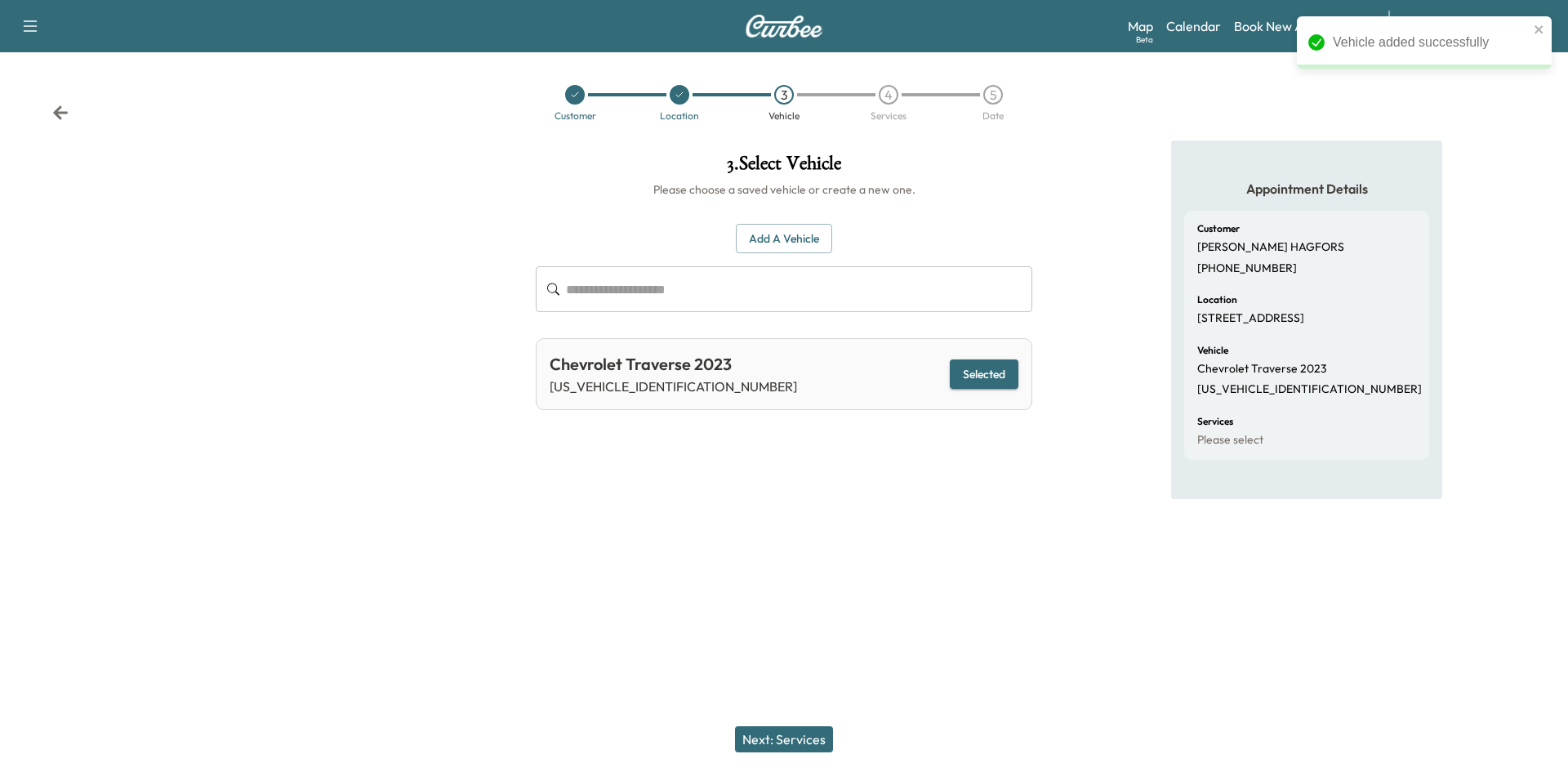
click at [802, 735] on button "Next: Services" at bounding box center [784, 738] width 98 height 26
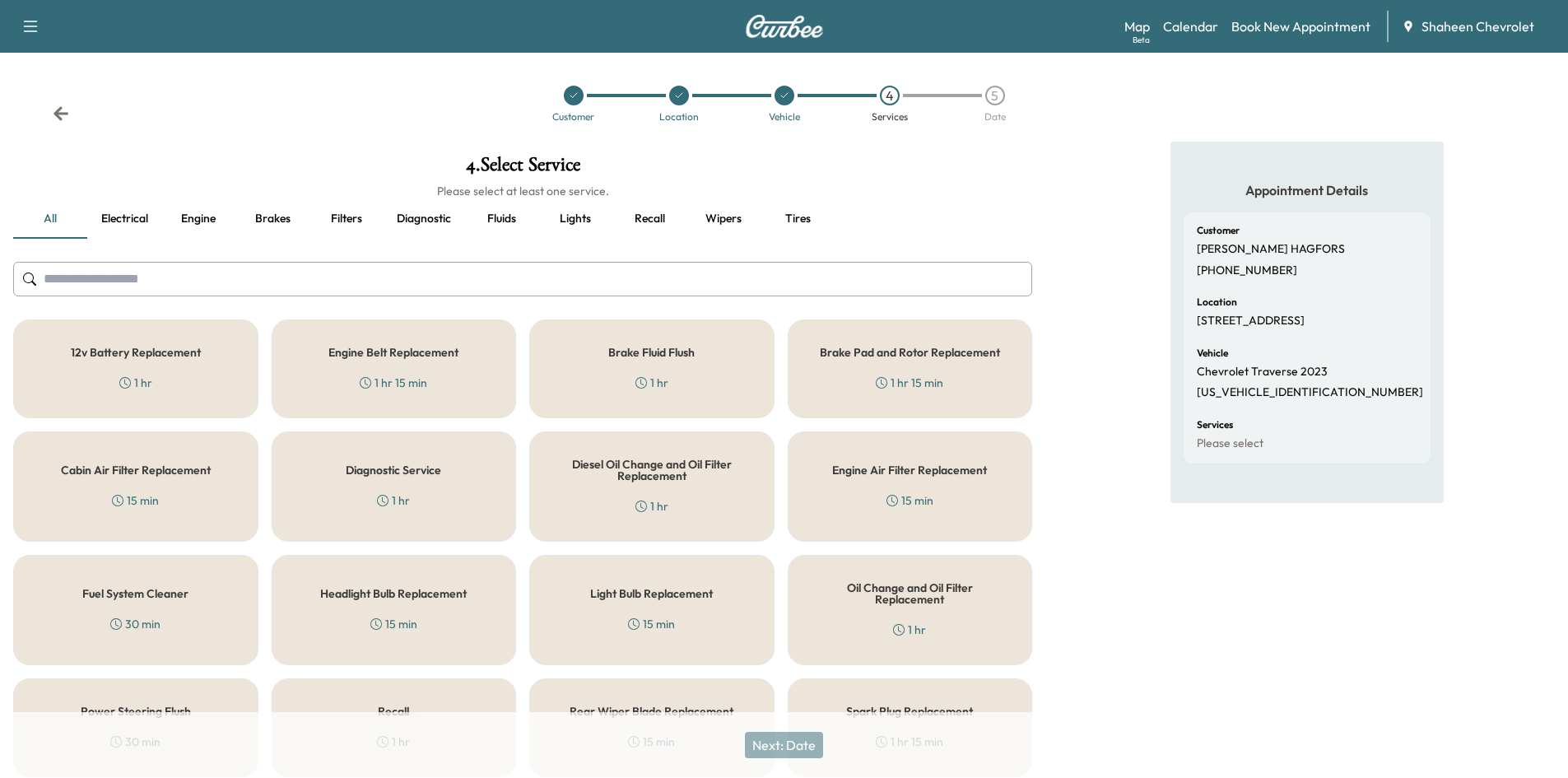
click at [406, 293] on input "text" at bounding box center [523, 279] width 1019 height 35
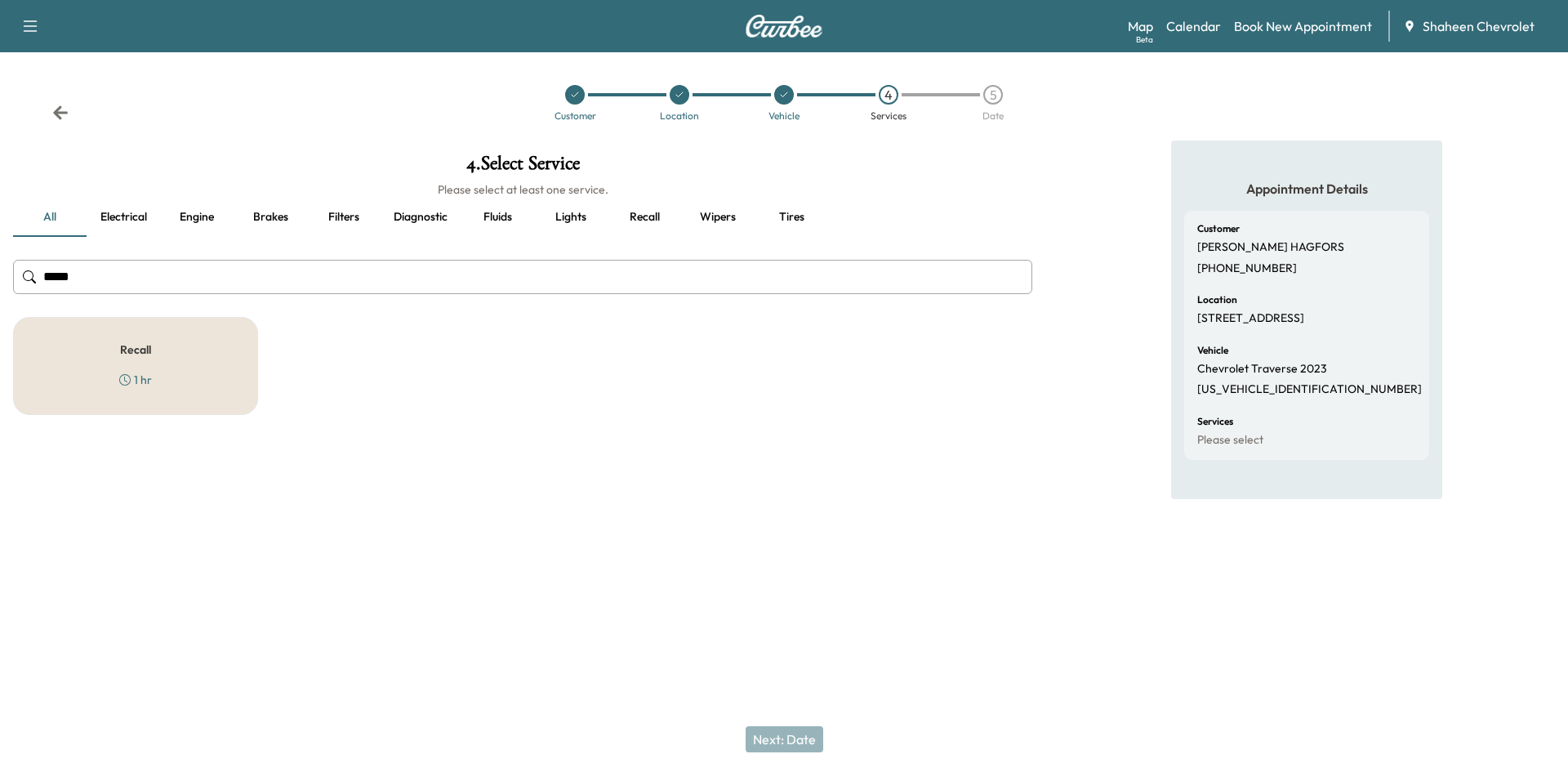
type input "*****"
click at [227, 360] on div "Recall 1 hr" at bounding box center [135, 365] width 245 height 98
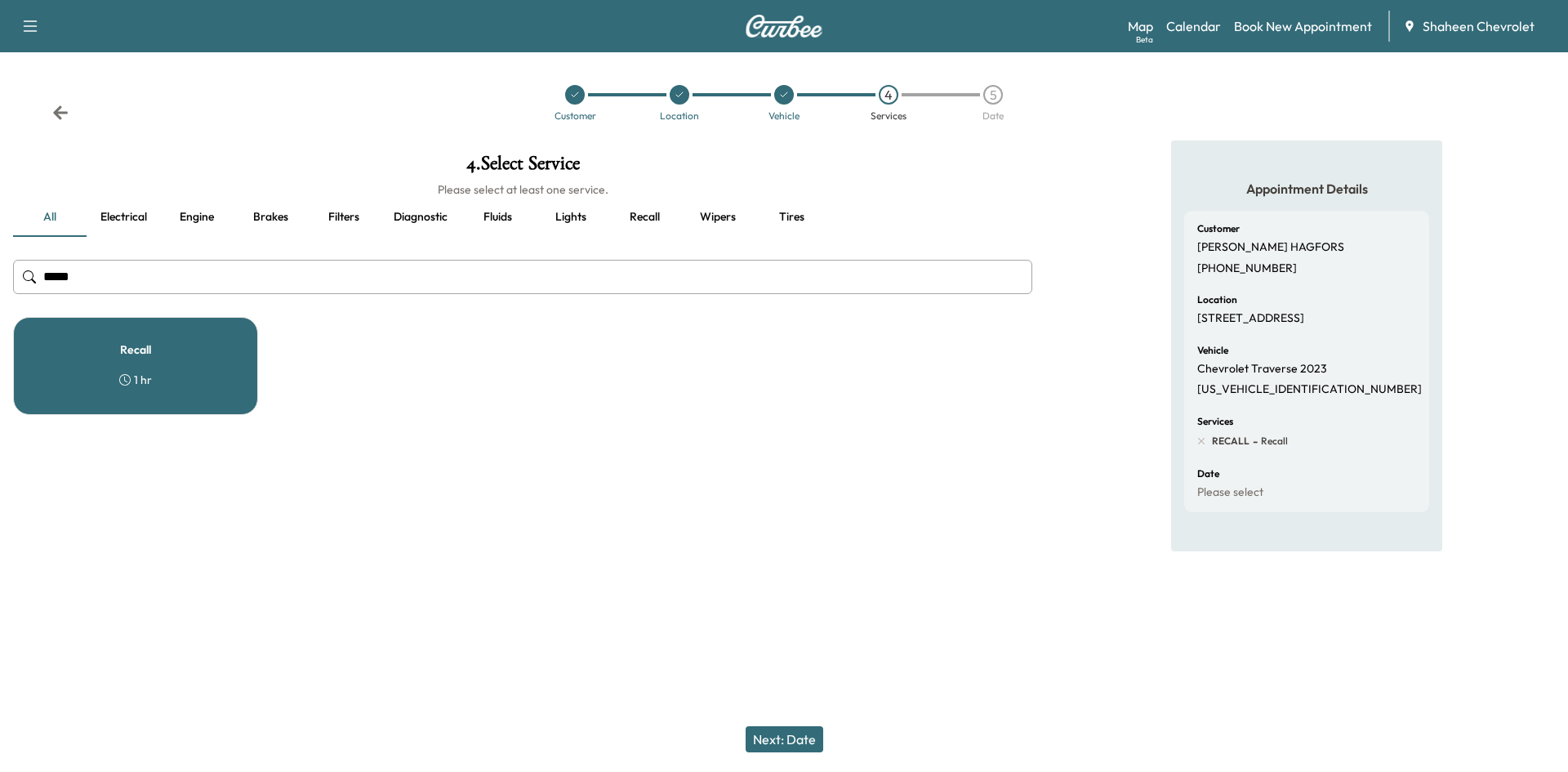
click at [782, 737] on button "Next: Date" at bounding box center [784, 738] width 78 height 26
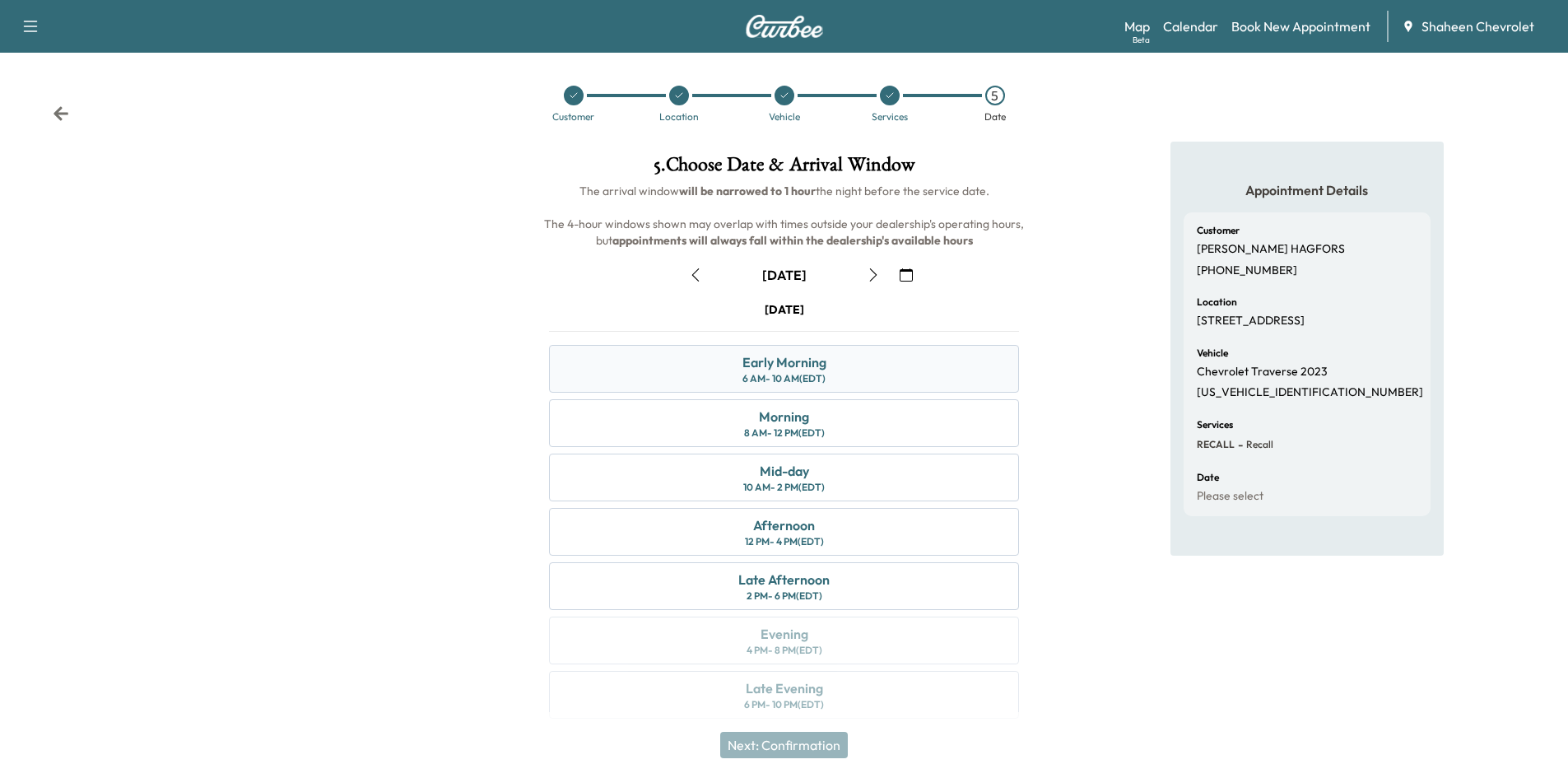
scroll to position [14, 0]
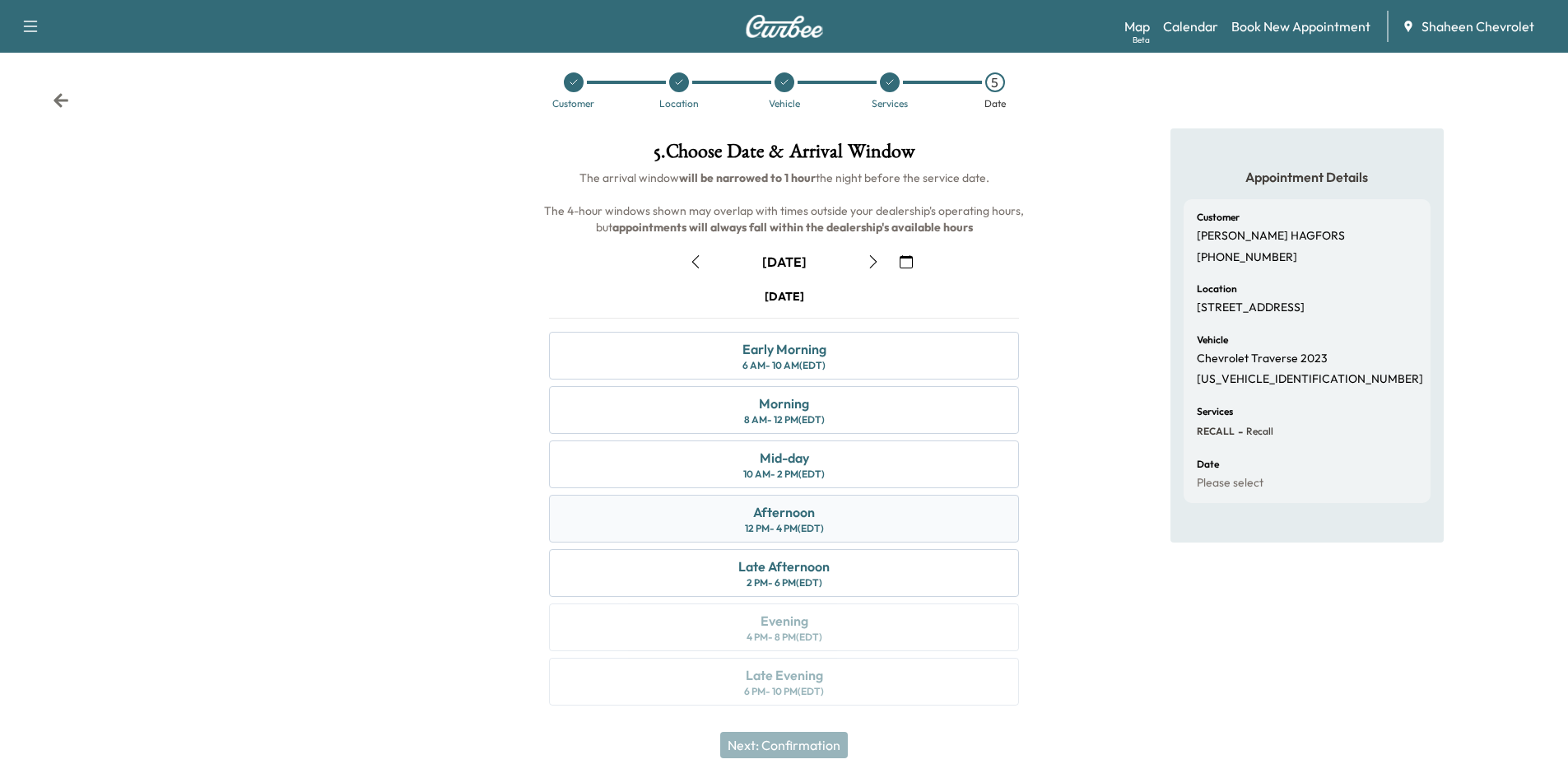
click at [842, 519] on div "Afternoon 12 PM - 4 PM (EDT)" at bounding box center [784, 518] width 470 height 47
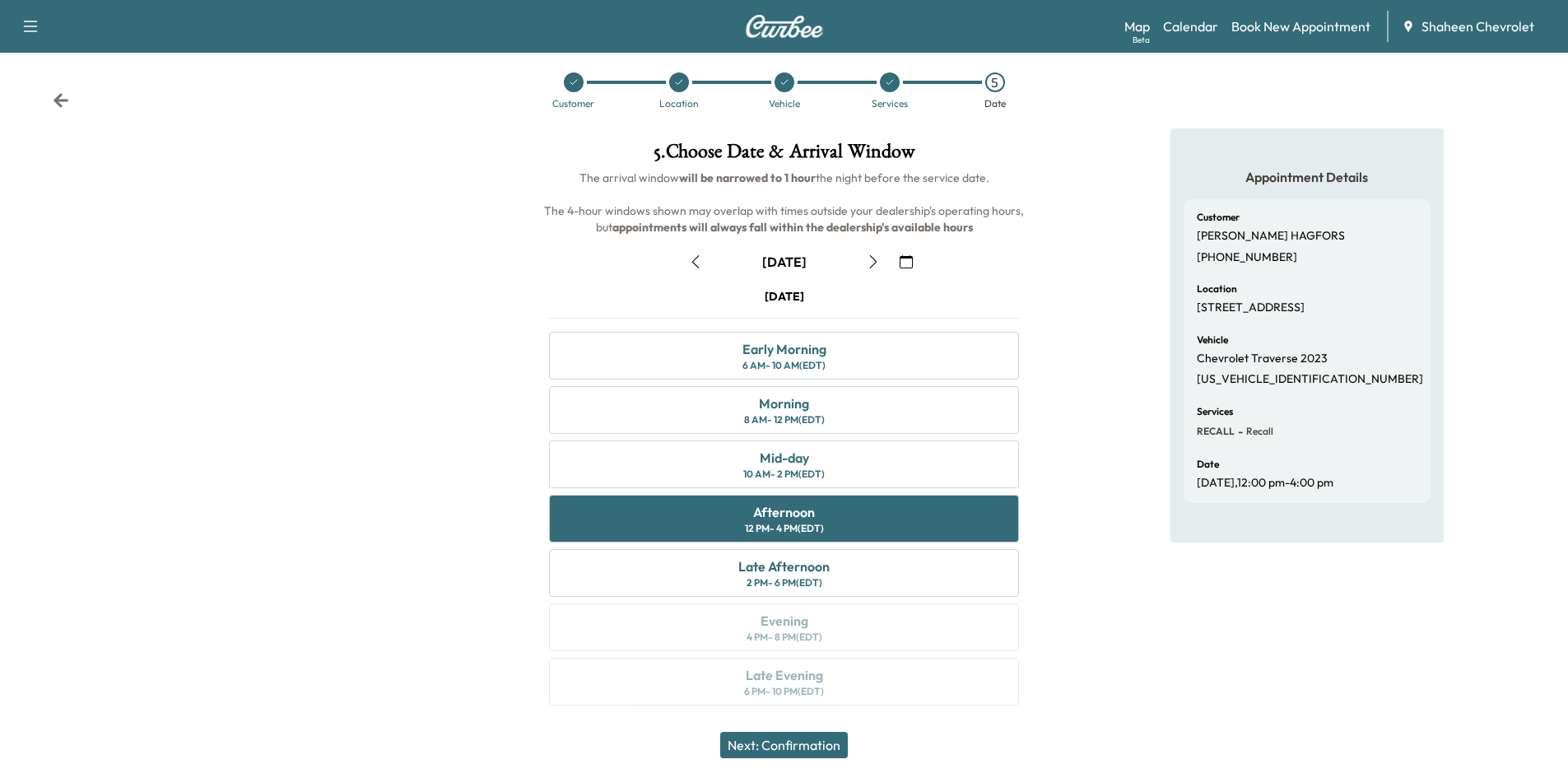
click at [809, 740] on button "Next: Confirmation" at bounding box center [784, 744] width 128 height 26
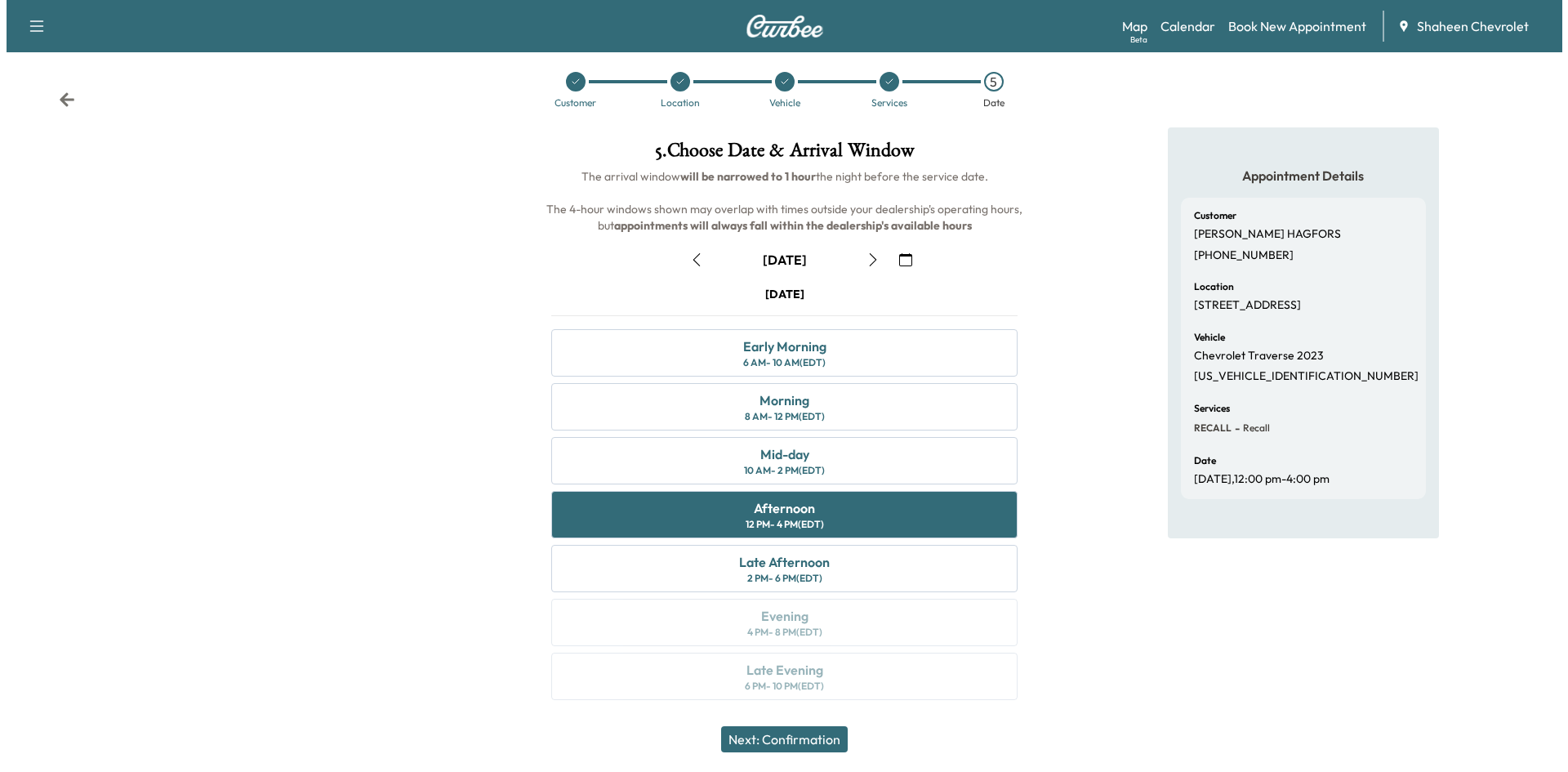
scroll to position [0, 0]
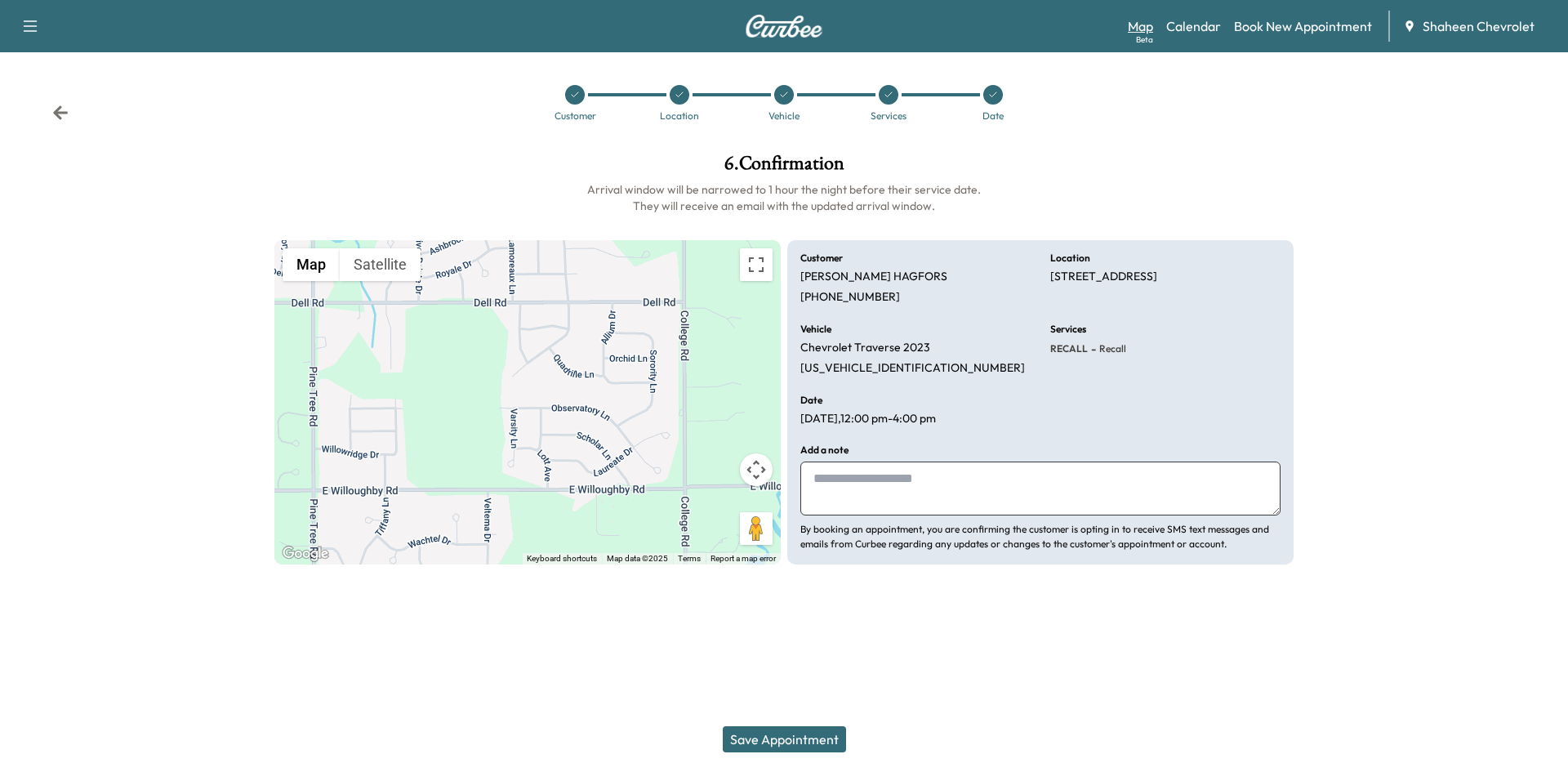
click at [1149, 26] on link "Map Beta" at bounding box center [1140, 26] width 25 height 19
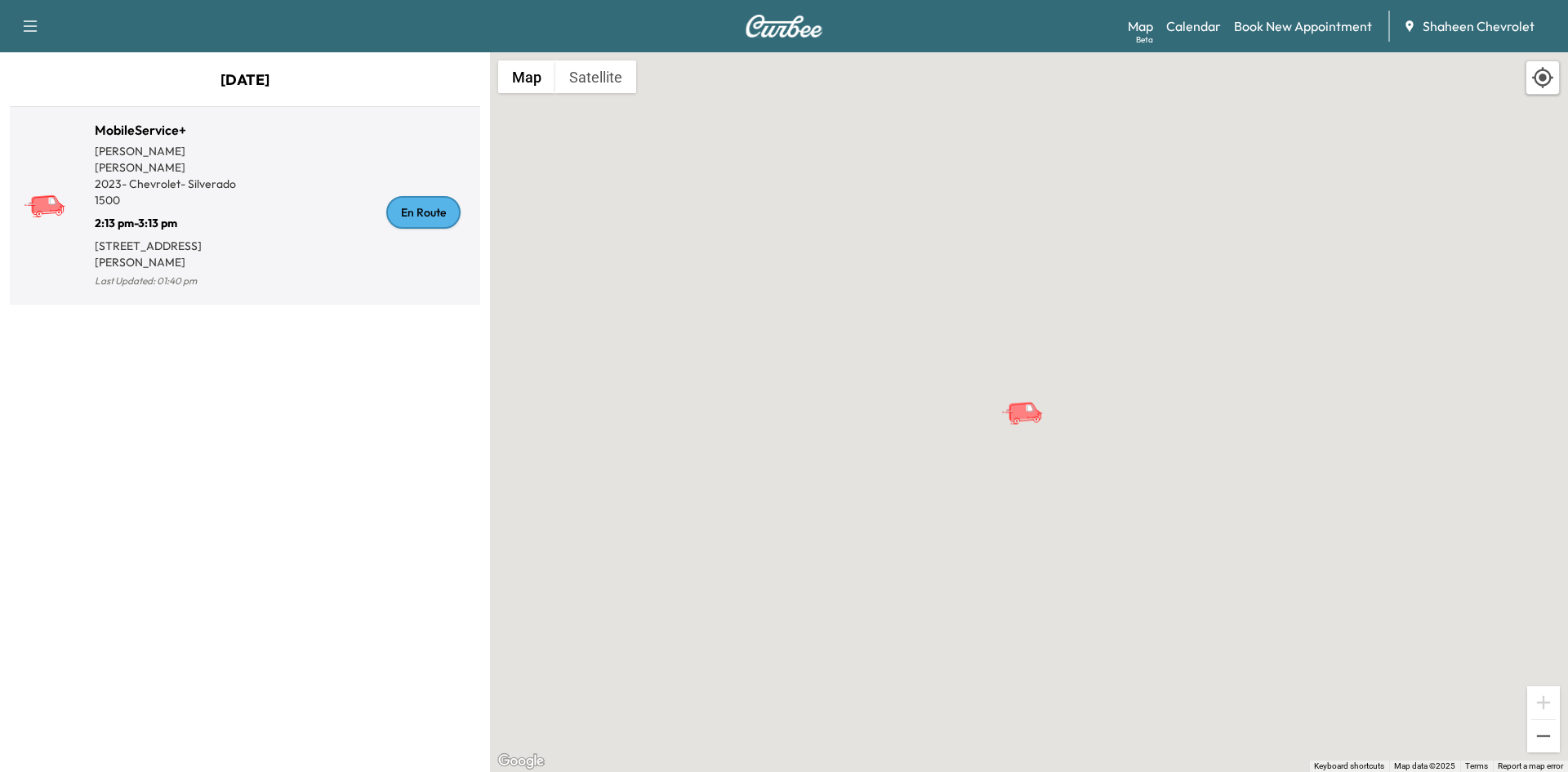
click at [284, 222] on div "En Route" at bounding box center [359, 212] width 228 height 158
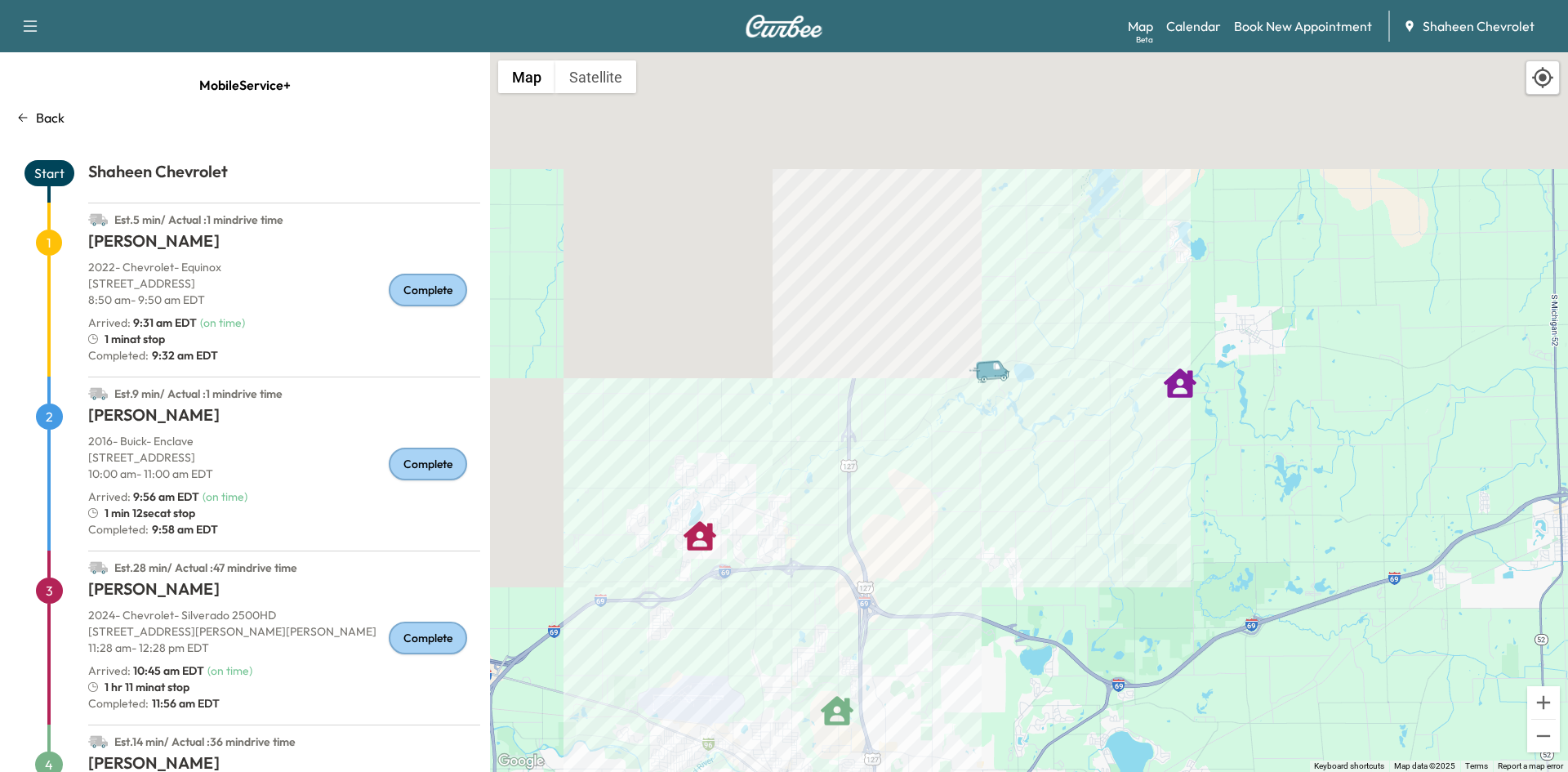
drag, startPoint x: 1065, startPoint y: 205, endPoint x: 916, endPoint y: 533, distance: 360.3
click at [884, 610] on div "To activate drag with keyboard, press Alt + Enter. Once in keyboard drag state,…" at bounding box center [1029, 411] width 1078 height 719
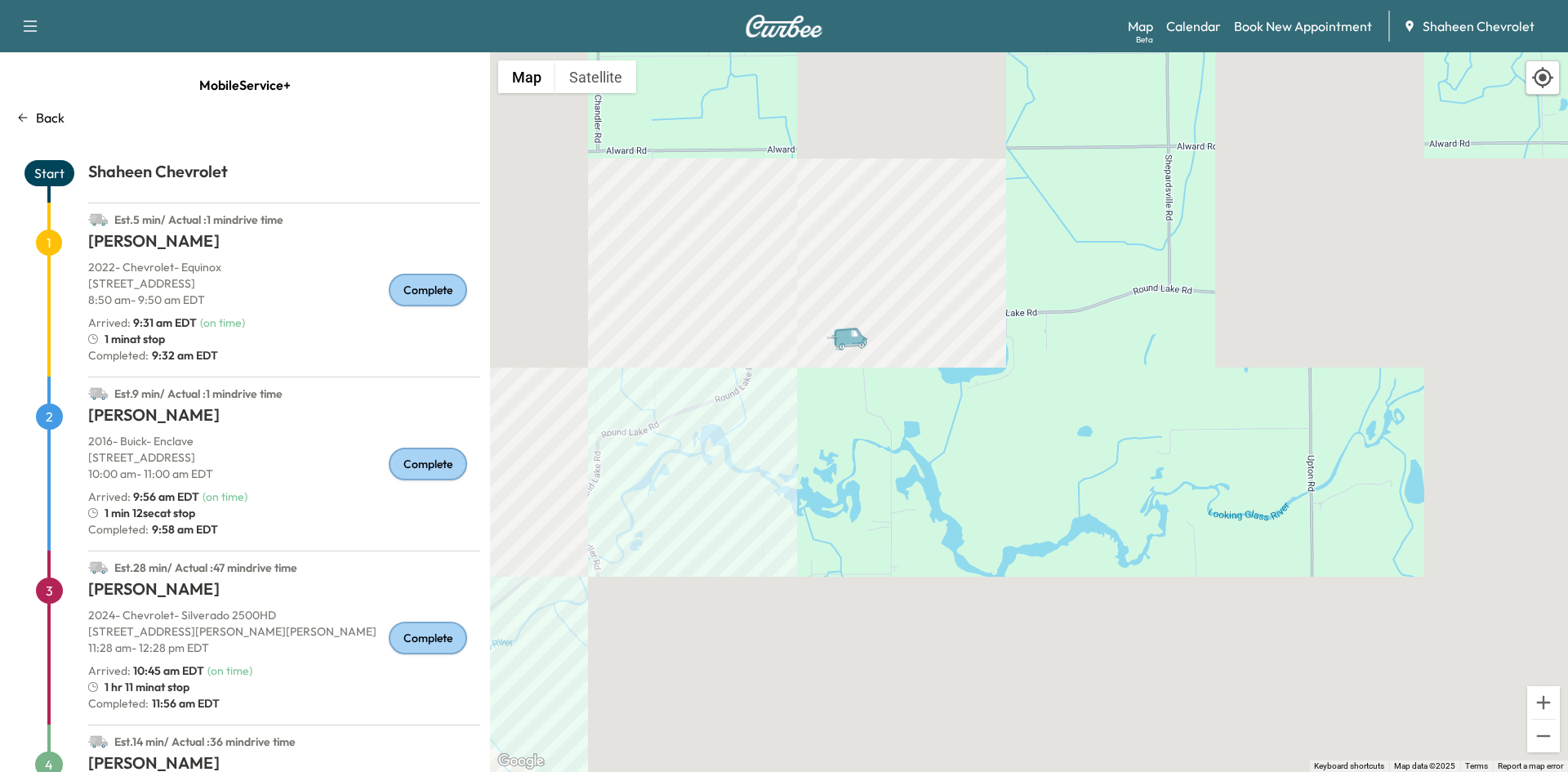
drag, startPoint x: 947, startPoint y: 339, endPoint x: 877, endPoint y: 610, distance: 279.9
click at [877, 610] on div "To activate drag with keyboard, press Alt + Enter. Once in keyboard drag state,…" at bounding box center [1029, 411] width 1078 height 719
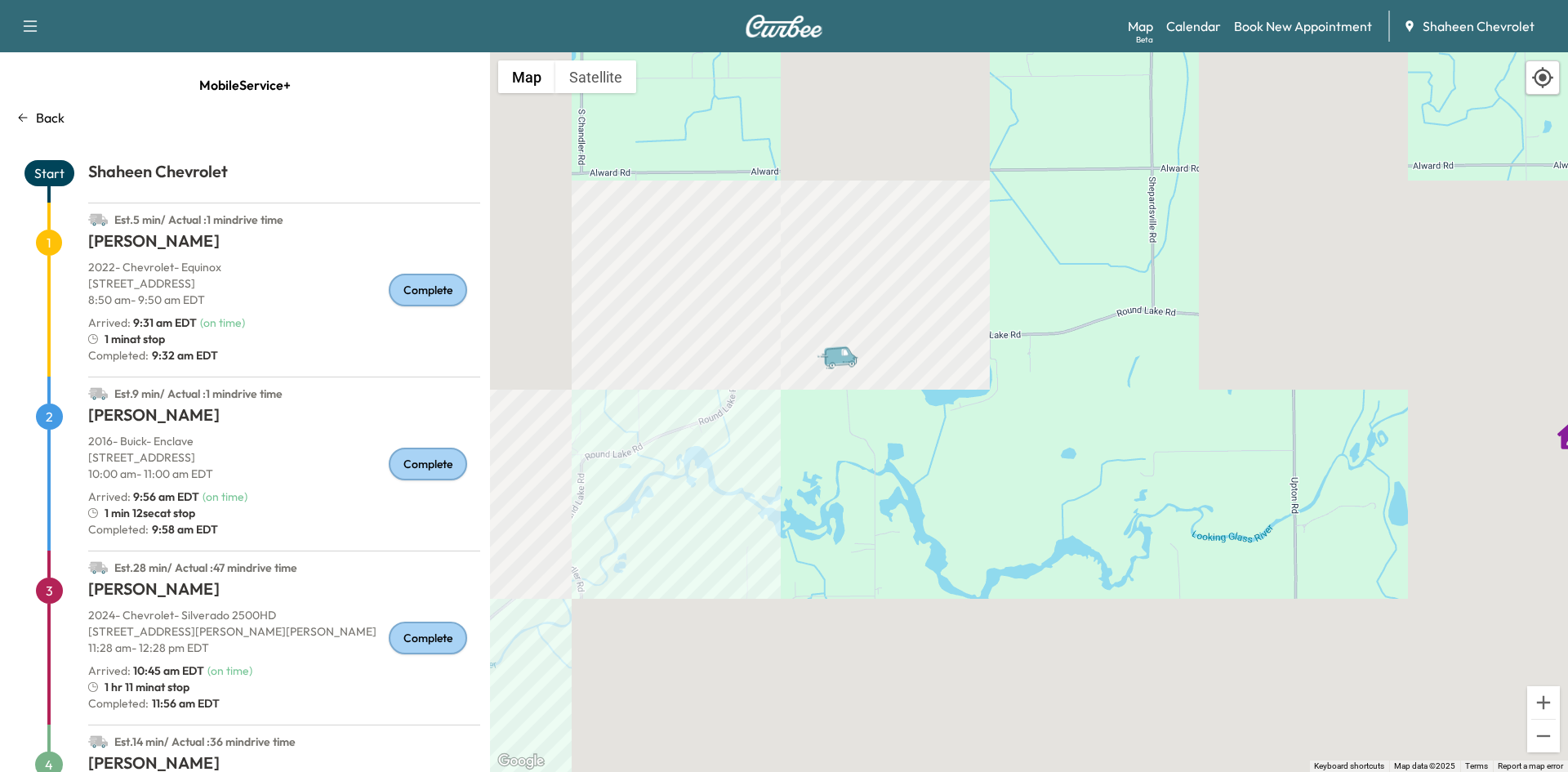
click at [1250, 421] on div "To activate drag with keyboard, press Alt + Enter. Once in keyboard drag state,…" at bounding box center [1029, 411] width 1078 height 719
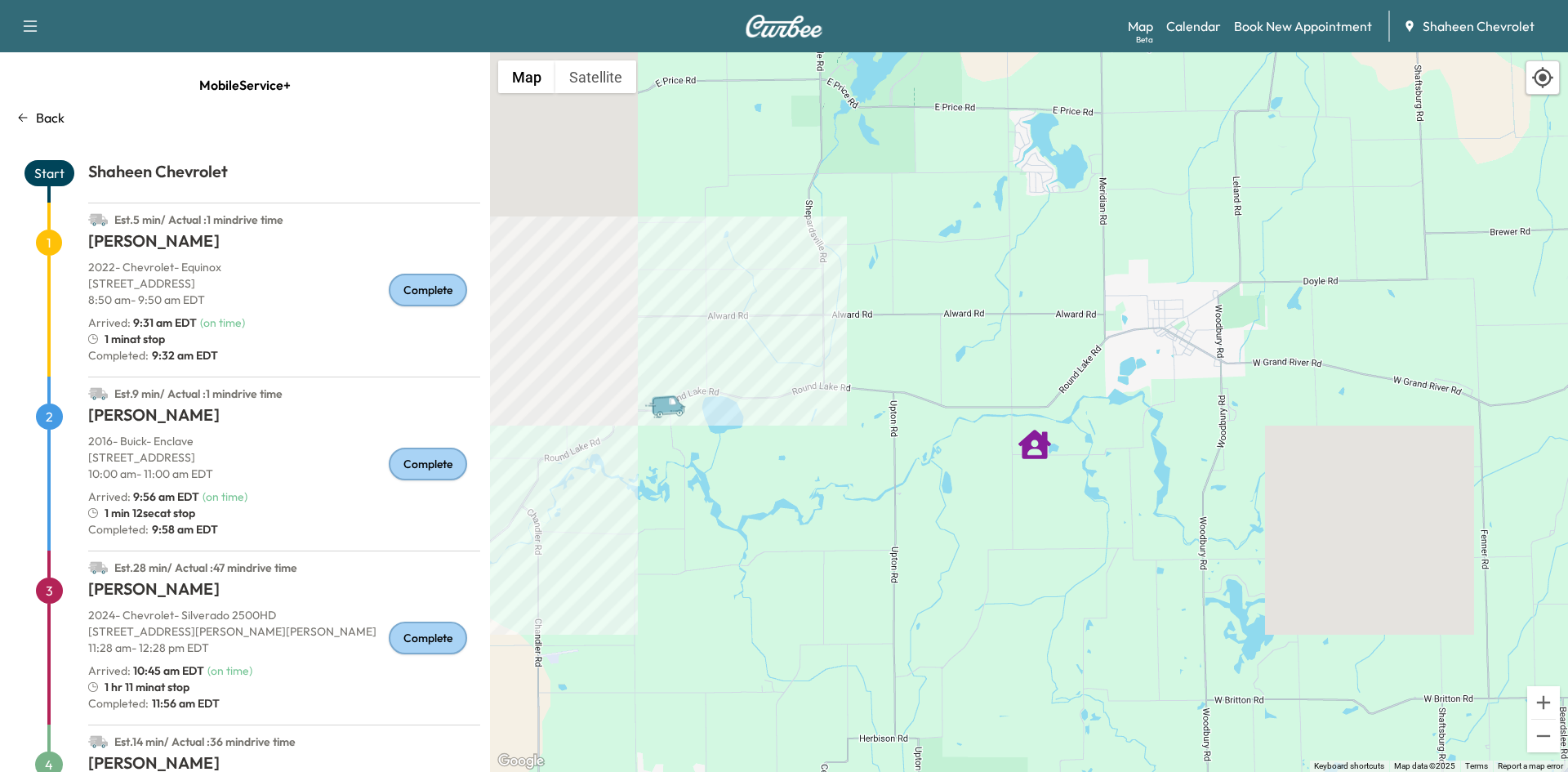
drag, startPoint x: 1432, startPoint y: 499, endPoint x: 1044, endPoint y: 484, distance: 388.3
click at [1044, 484] on div "To activate drag with keyboard, press Alt + Enter. Once in keyboard drag state,…" at bounding box center [1029, 411] width 1078 height 719
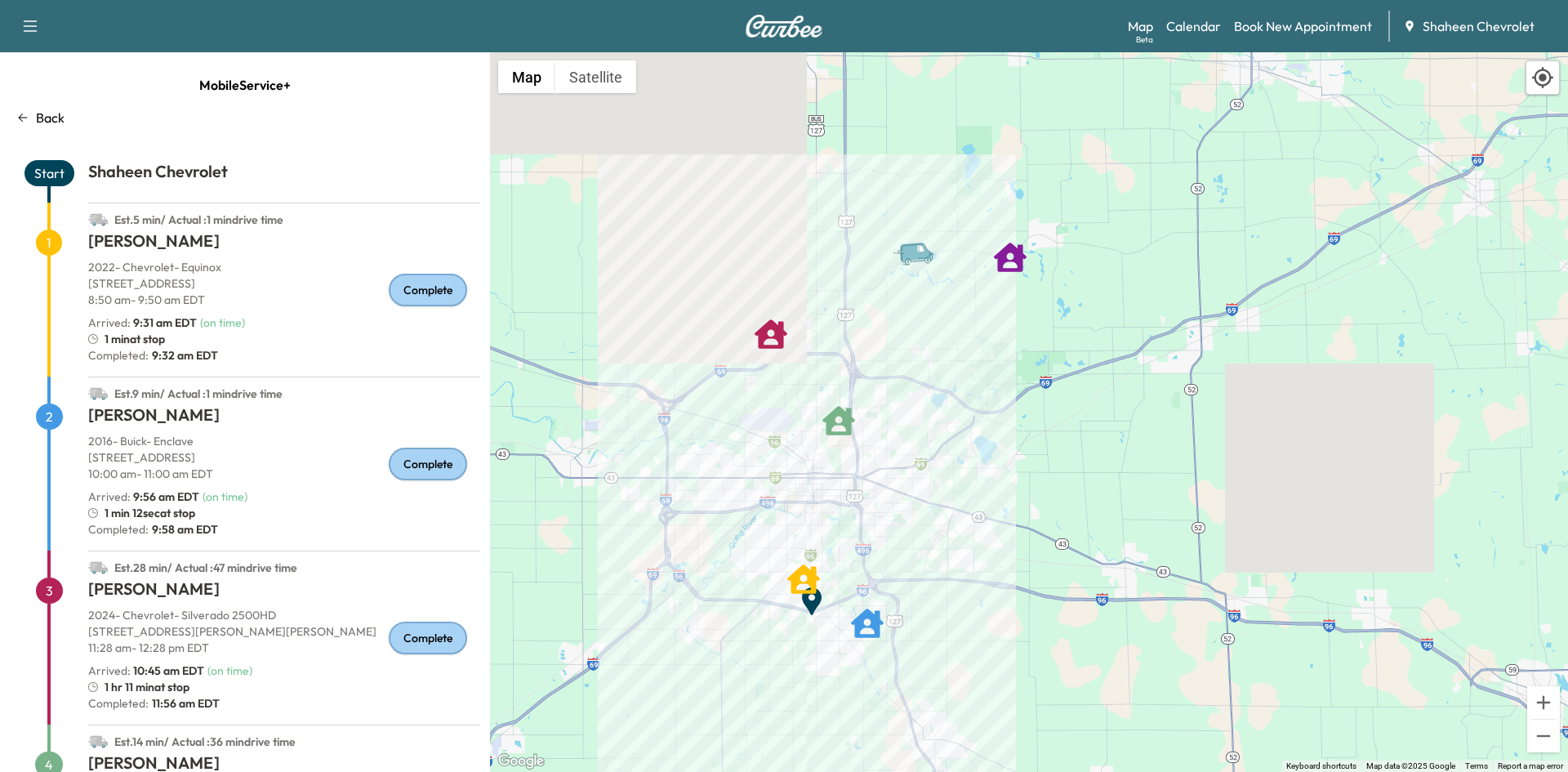
drag, startPoint x: 792, startPoint y: 526, endPoint x: 935, endPoint y: 304, distance: 264.1
click at [935, 304] on div "To activate drag with keyboard, press Alt + Enter. Once in keyboard drag state,…" at bounding box center [1029, 411] width 1078 height 719
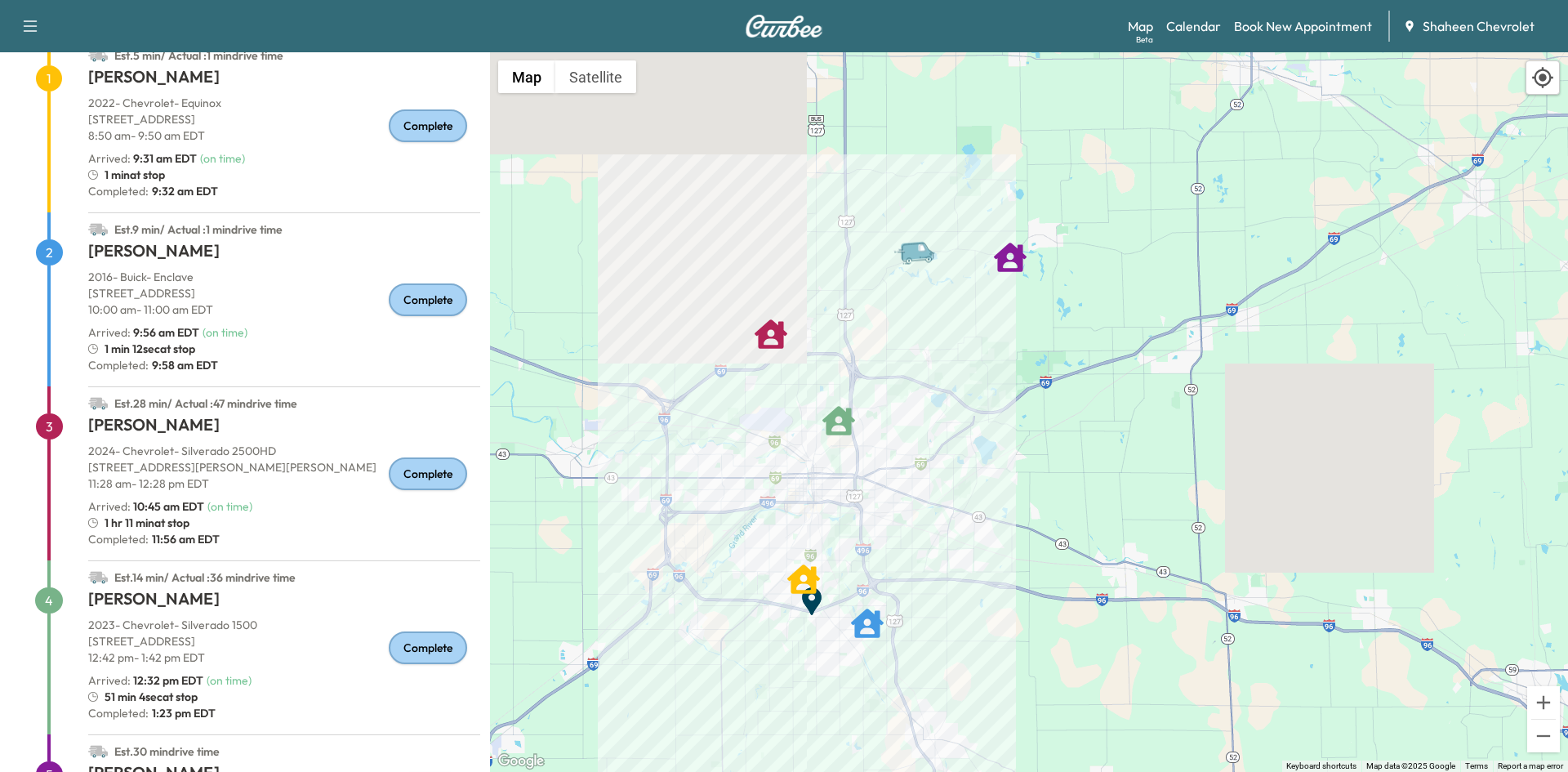
scroll to position [321, 0]
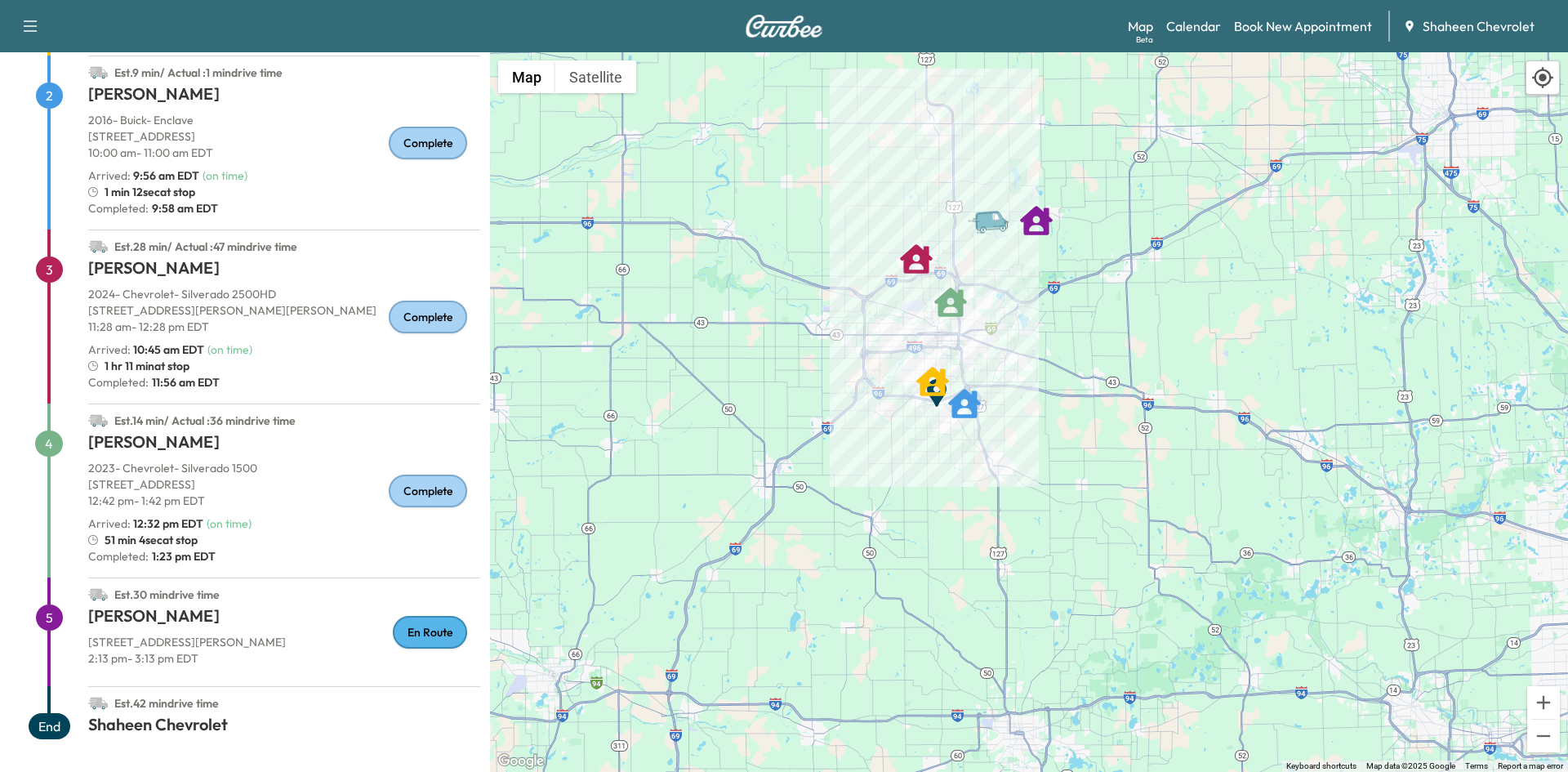
drag, startPoint x: 929, startPoint y: 526, endPoint x: 989, endPoint y: 362, distance: 174.6
click at [989, 362] on div "To activate drag with keyboard, press Alt + Enter. Once in keyboard drag state,…" at bounding box center [1029, 411] width 1078 height 719
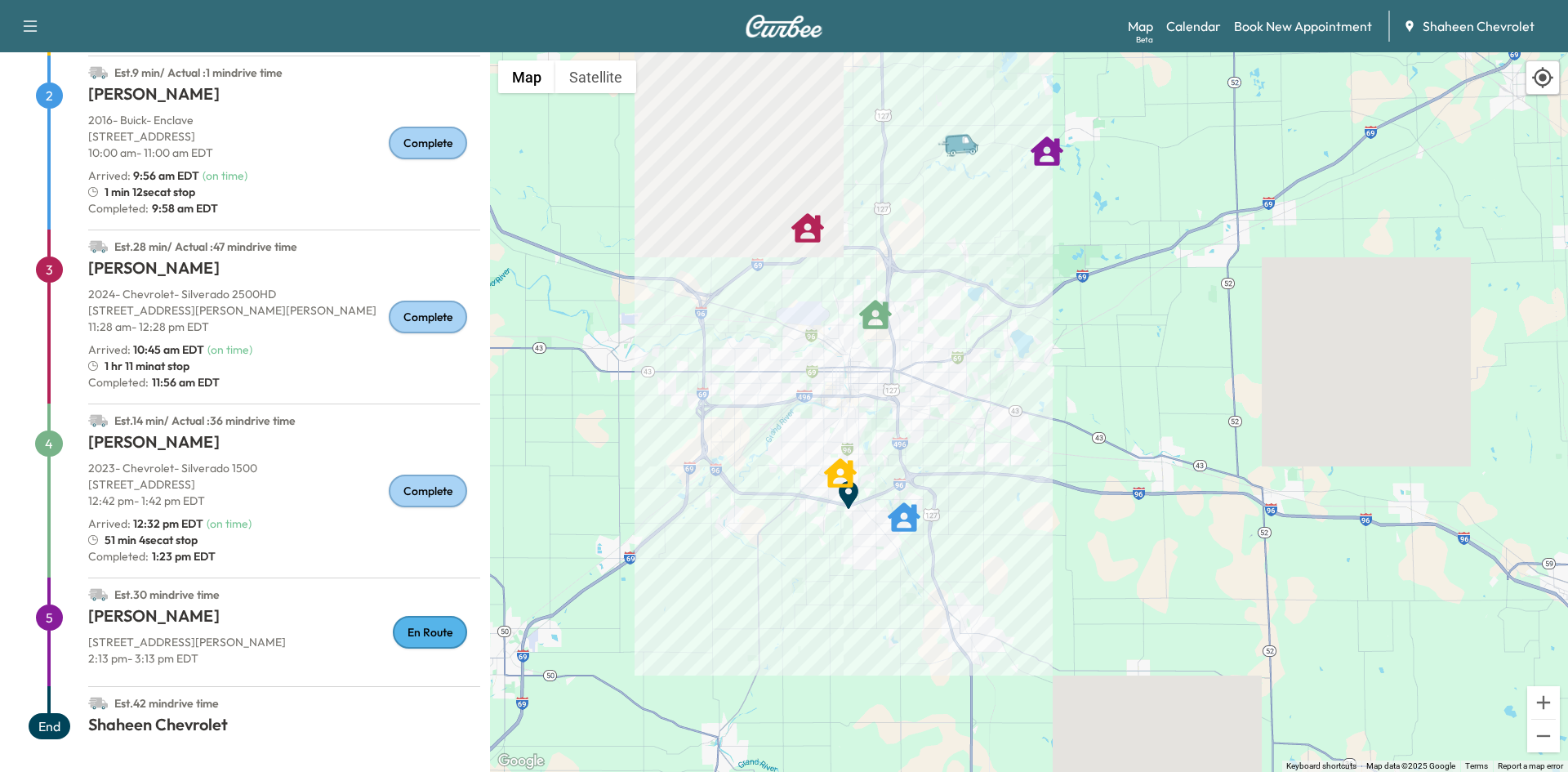
drag, startPoint x: 1024, startPoint y: 331, endPoint x: 994, endPoint y: 386, distance: 62.6
click at [994, 386] on div "To activate drag with keyboard, press Alt + Enter. Once in keyboard drag state,…" at bounding box center [1029, 411] width 1078 height 719
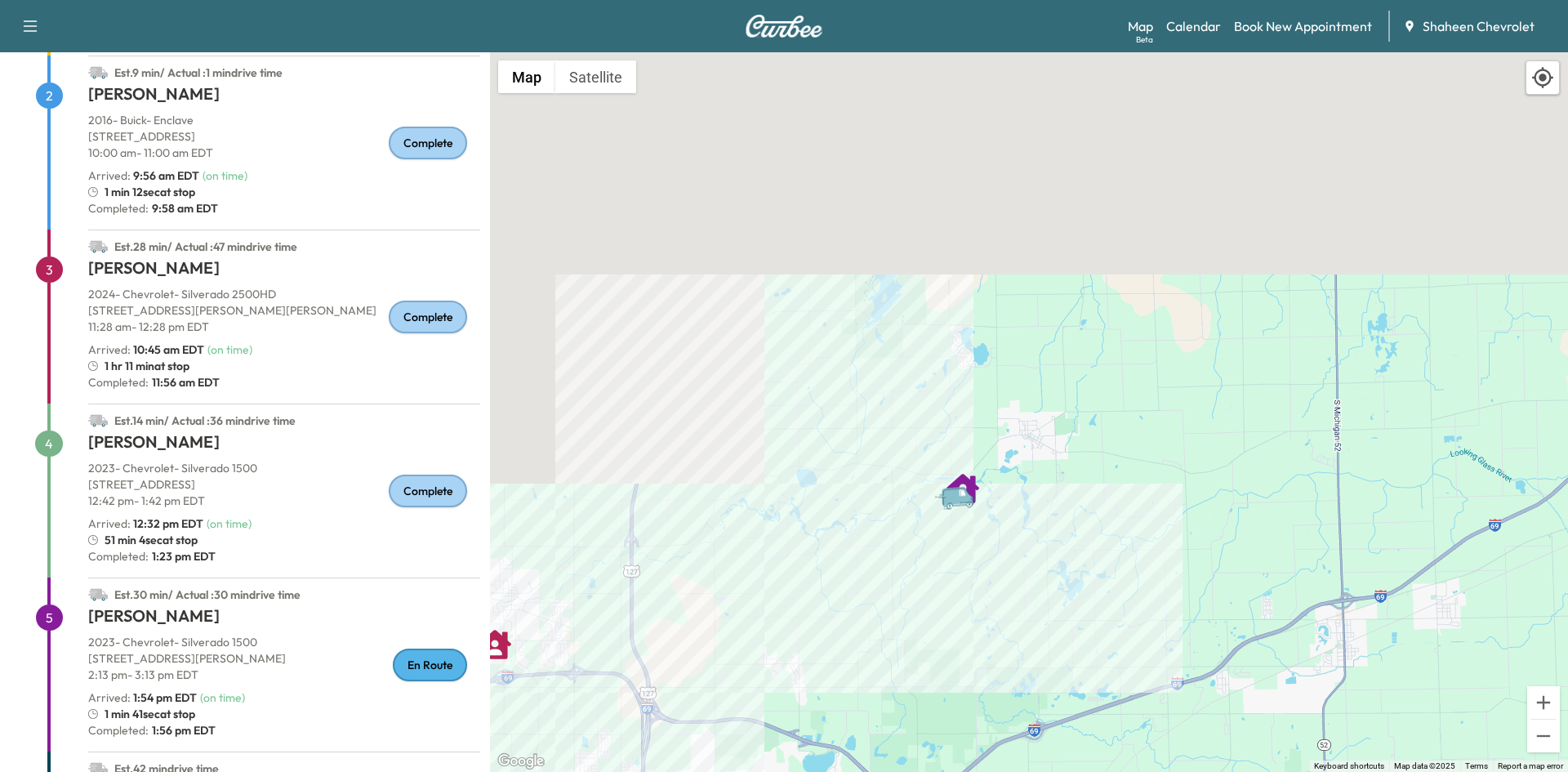
drag, startPoint x: 803, startPoint y: 117, endPoint x: 1156, endPoint y: 663, distance: 650.2
click at [1238, 701] on div "To activate drag with keyboard, press Alt + Enter. Once in keyboard drag state,…" at bounding box center [1029, 411] width 1078 height 719
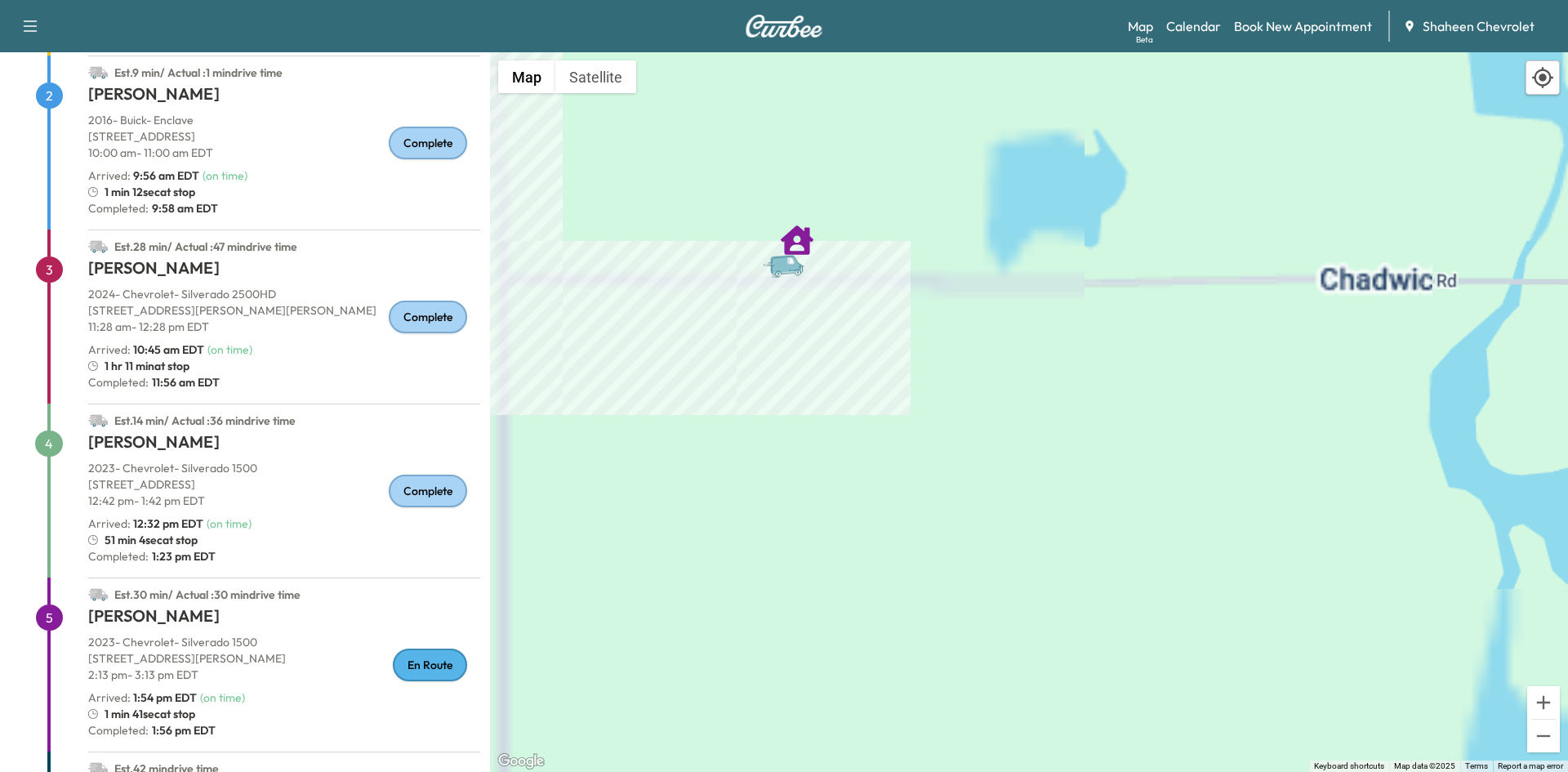
drag, startPoint x: 877, startPoint y: 636, endPoint x: 973, endPoint y: 810, distance: 198.7
click at [973, 771] on html "Support Log Out Map Beta Calendar Book New Appointment Shaheen Chevrolet Mobile…" at bounding box center [784, 386] width 1568 height 772
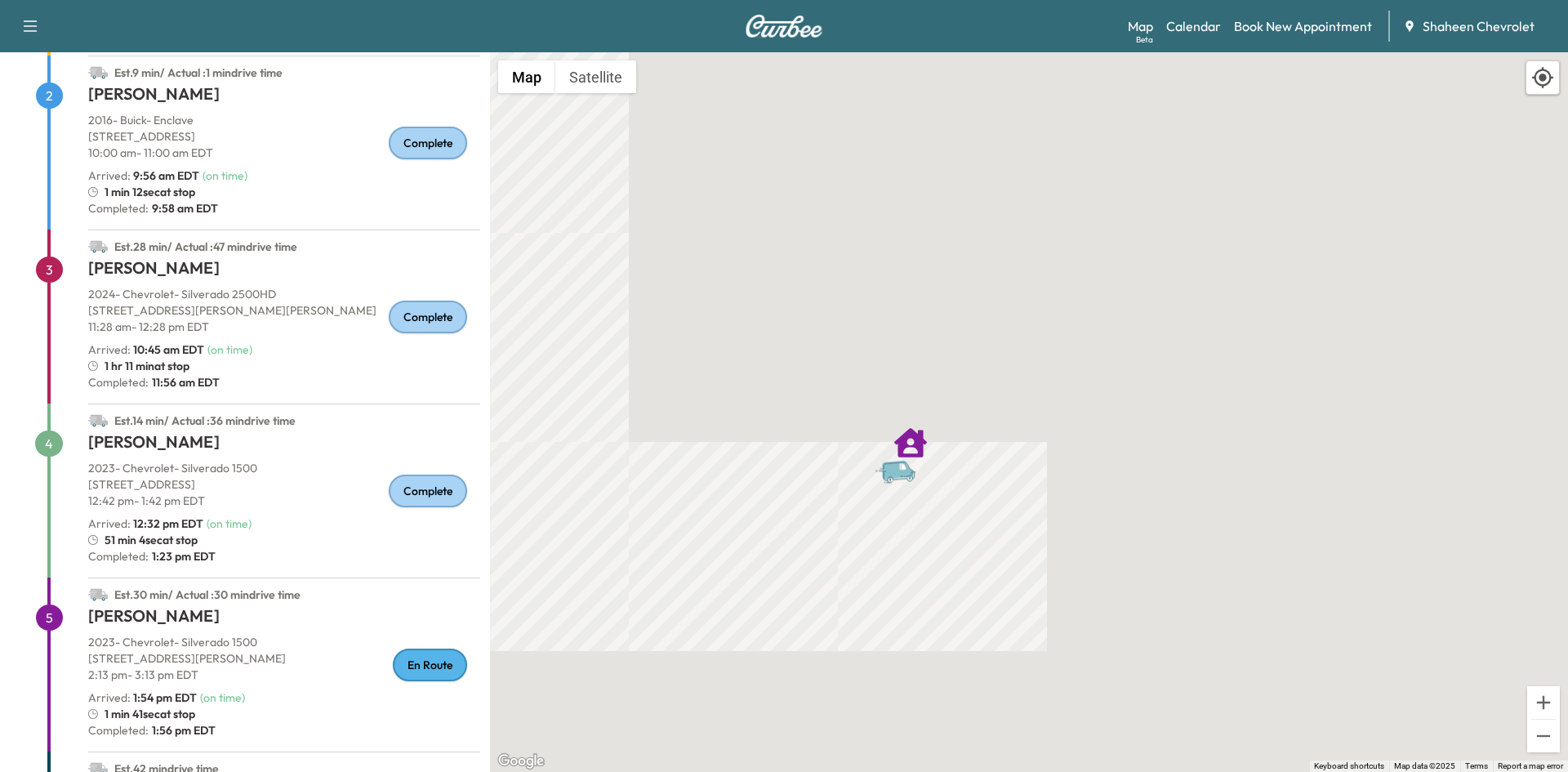
drag, startPoint x: 838, startPoint y: 322, endPoint x: 979, endPoint y: 561, distance: 277.5
click at [979, 561] on div "To activate drag with keyboard, press Alt + Enter. Once in keyboard drag state,…" at bounding box center [1029, 411] width 1078 height 719
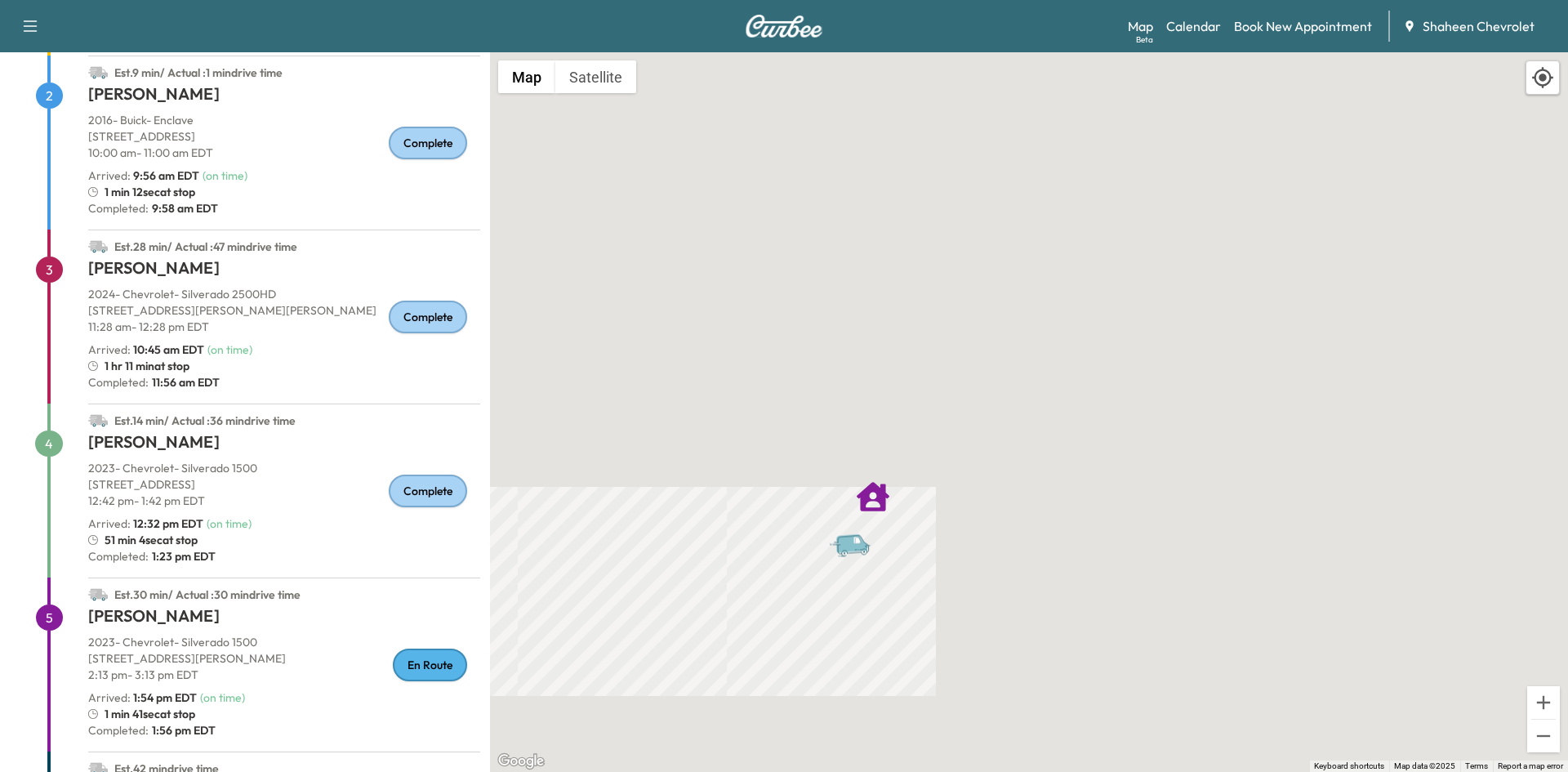
drag, startPoint x: 915, startPoint y: 461, endPoint x: 945, endPoint y: 619, distance: 160.8
click at [945, 619] on div "To activate drag with keyboard, press Alt + Enter. Once in keyboard drag state,…" at bounding box center [1029, 411] width 1078 height 719
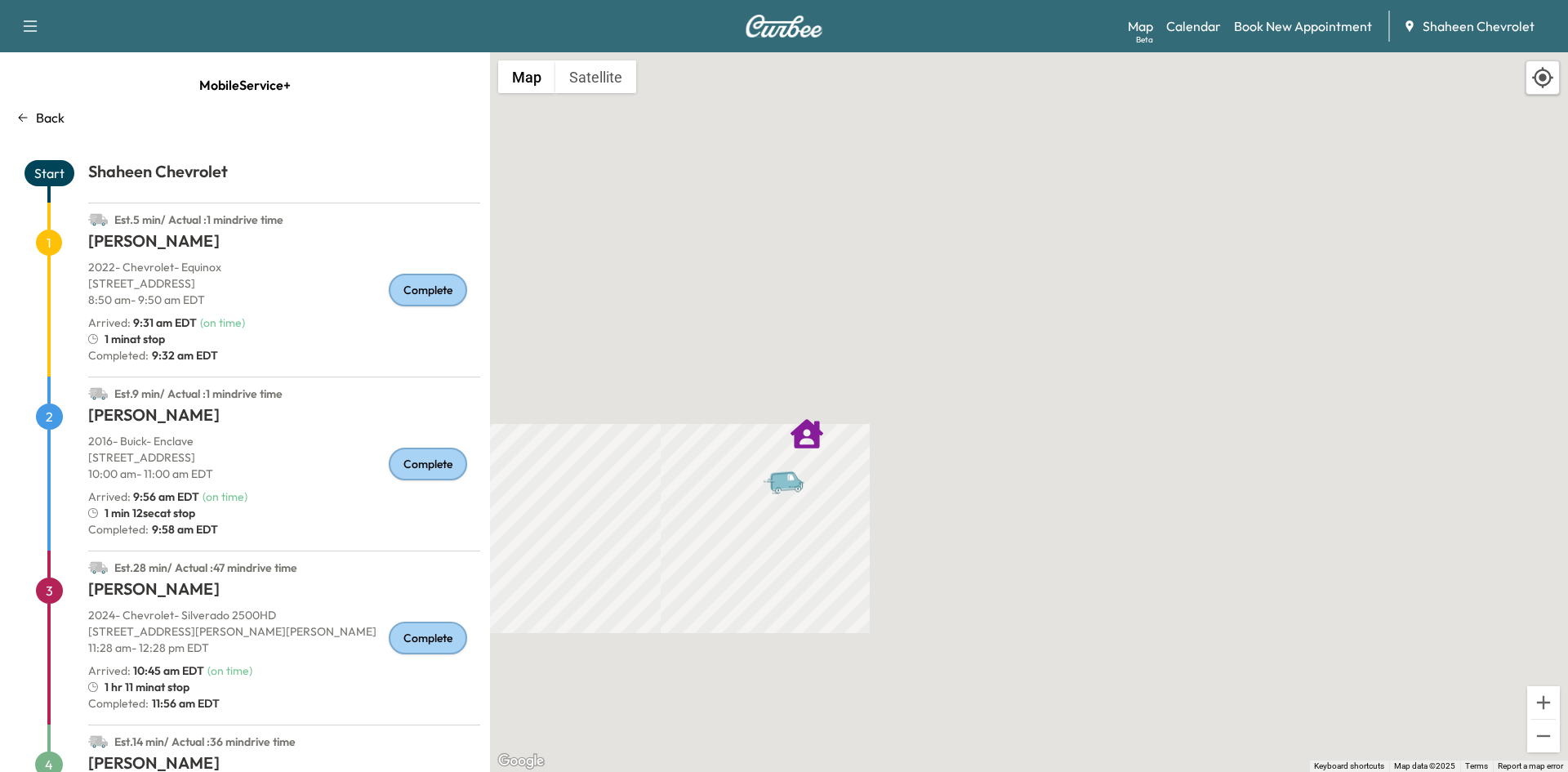
scroll to position [386, 0]
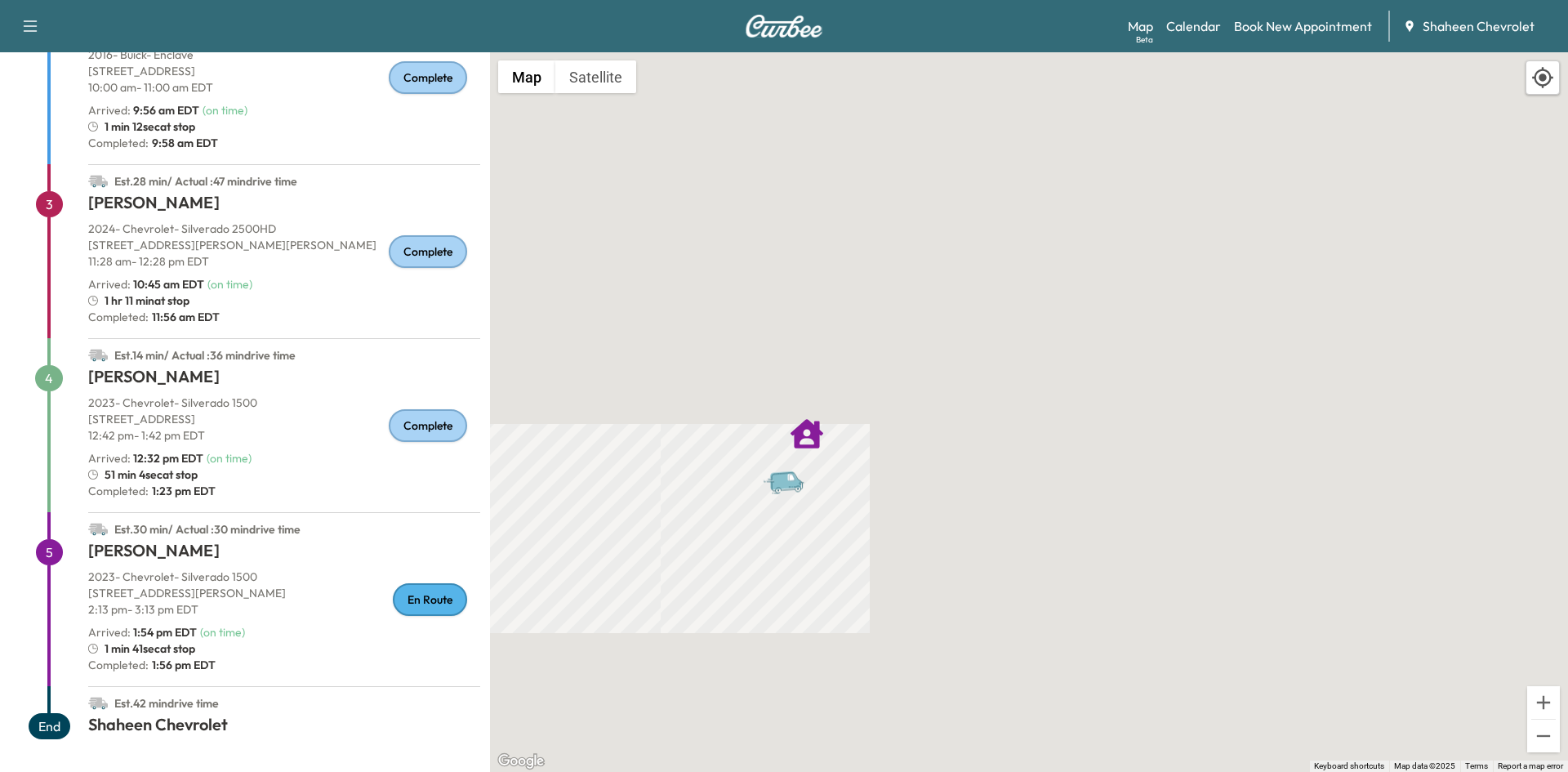
drag, startPoint x: 233, startPoint y: 709, endPoint x: 124, endPoint y: 701, distance: 109.3
click at [124, 701] on div "Est. 42 min drive time" at bounding box center [284, 699] width 392 height 26
click at [222, 710] on div "Est. 42 min drive time" at bounding box center [284, 699] width 392 height 26
click at [39, 29] on icon "button" at bounding box center [30, 26] width 19 height 19
click at [1054, 84] on div "To activate drag with keyboard, press Alt + Enter. Once in keyboard drag state,…" at bounding box center [1029, 411] width 1078 height 719
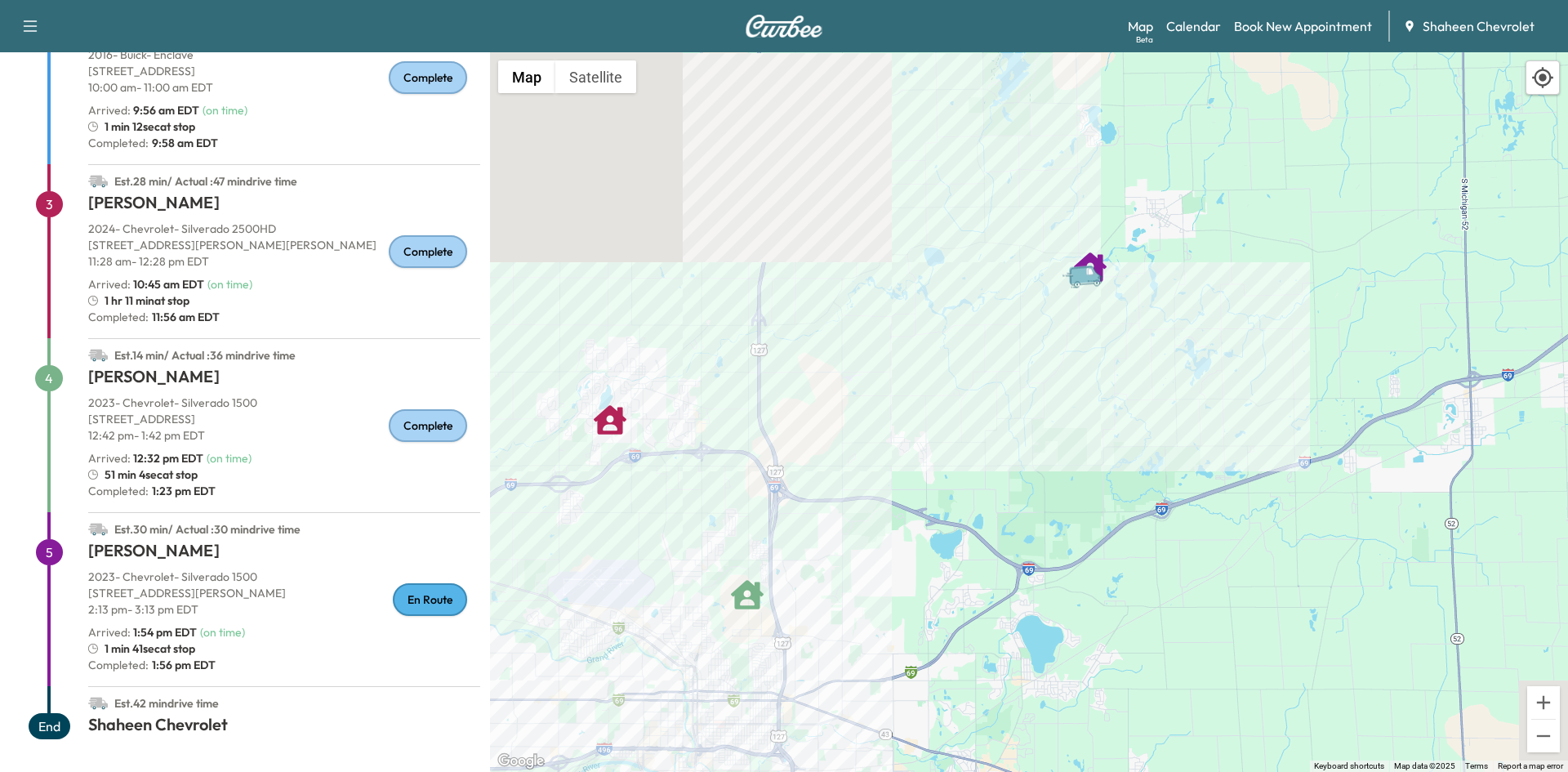
drag, startPoint x: 820, startPoint y: 426, endPoint x: 1005, endPoint y: 291, distance: 229.0
click at [1035, 283] on div "To activate drag with keyboard, press Alt + Enter. Once in keyboard drag state,…" at bounding box center [1029, 411] width 1078 height 719
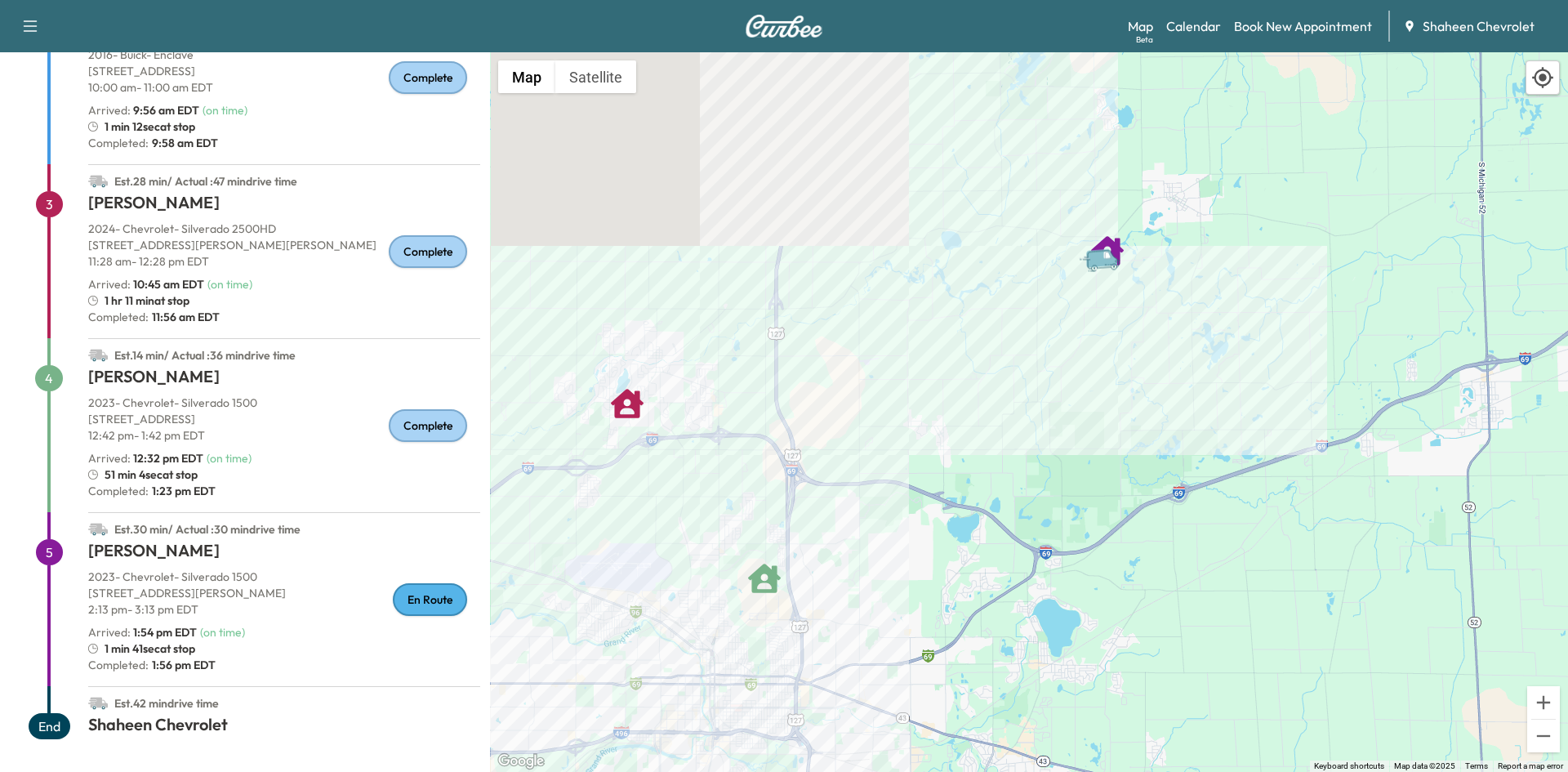
drag, startPoint x: 445, startPoint y: 692, endPoint x: 651, endPoint y: 460, distance: 310.3
click at [651, 462] on div "MobileService+ Back Start Shaheen Chevrolet Est. 5 min / Actual : 1 min drive t…" at bounding box center [784, 411] width 1568 height 719
click at [703, 553] on div "To activate drag with keyboard, press Alt + Enter. Once in keyboard drag state,…" at bounding box center [1029, 411] width 1078 height 719
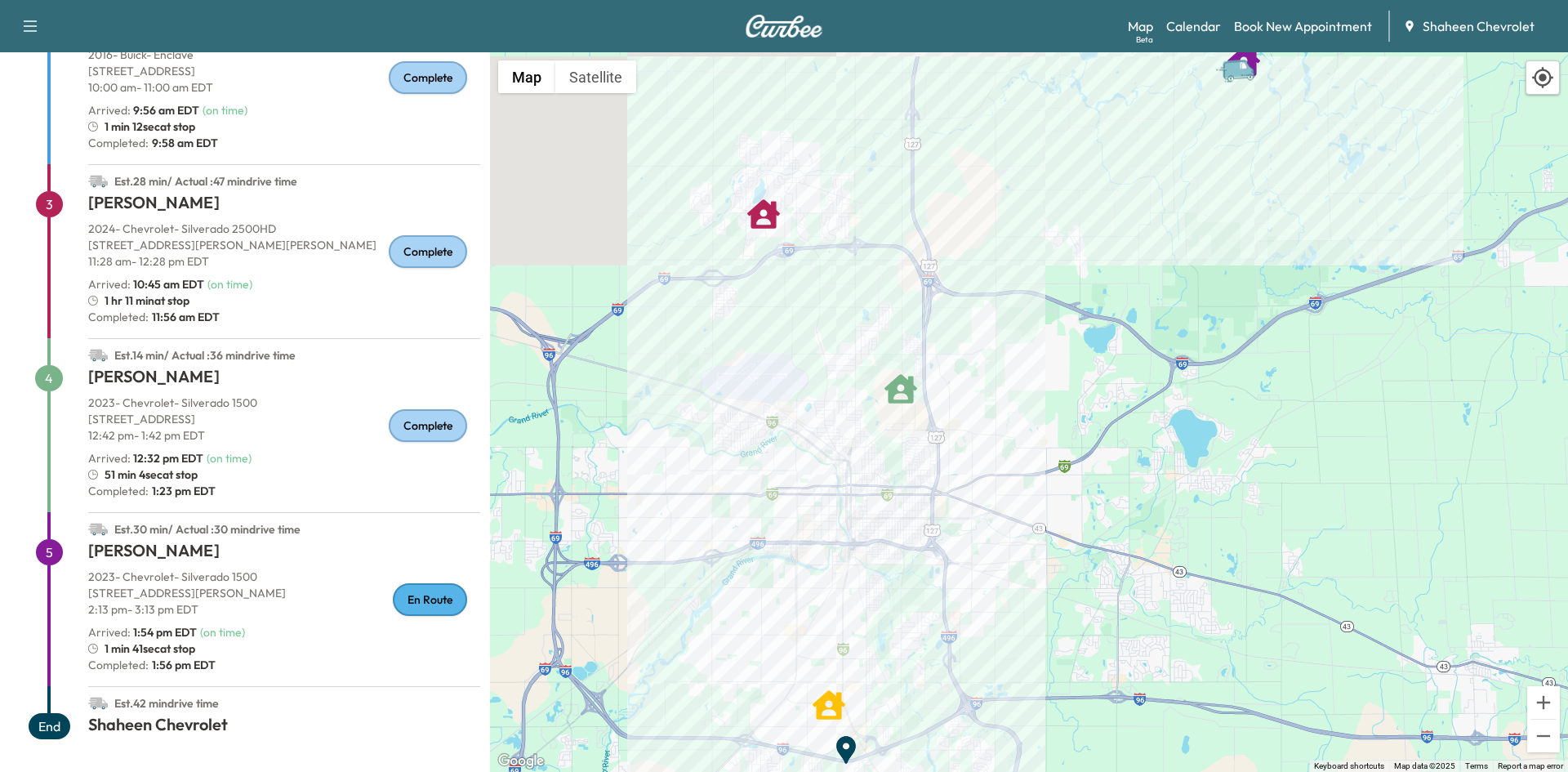
drag, startPoint x: 721, startPoint y: 506, endPoint x: 820, endPoint y: 335, distance: 197.6
click at [820, 335] on div "To activate drag with keyboard, press Alt + Enter. Once in keyboard drag state,…" at bounding box center [1029, 411] width 1078 height 719
